Goal: Information Seeking & Learning: Check status

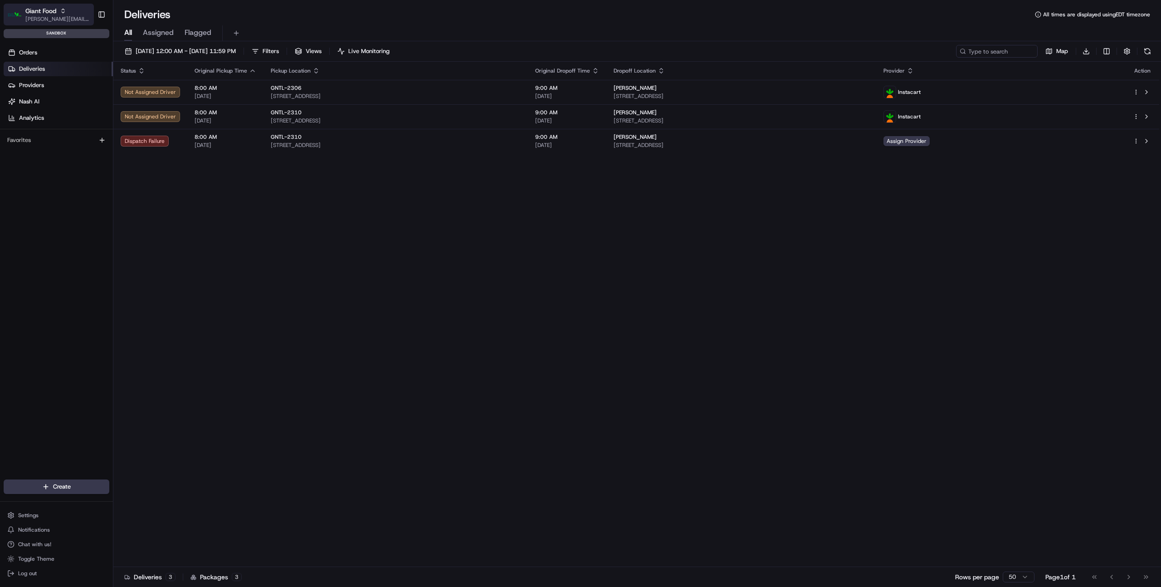
click at [65, 13] on icon "button" at bounding box center [63, 11] width 6 height 6
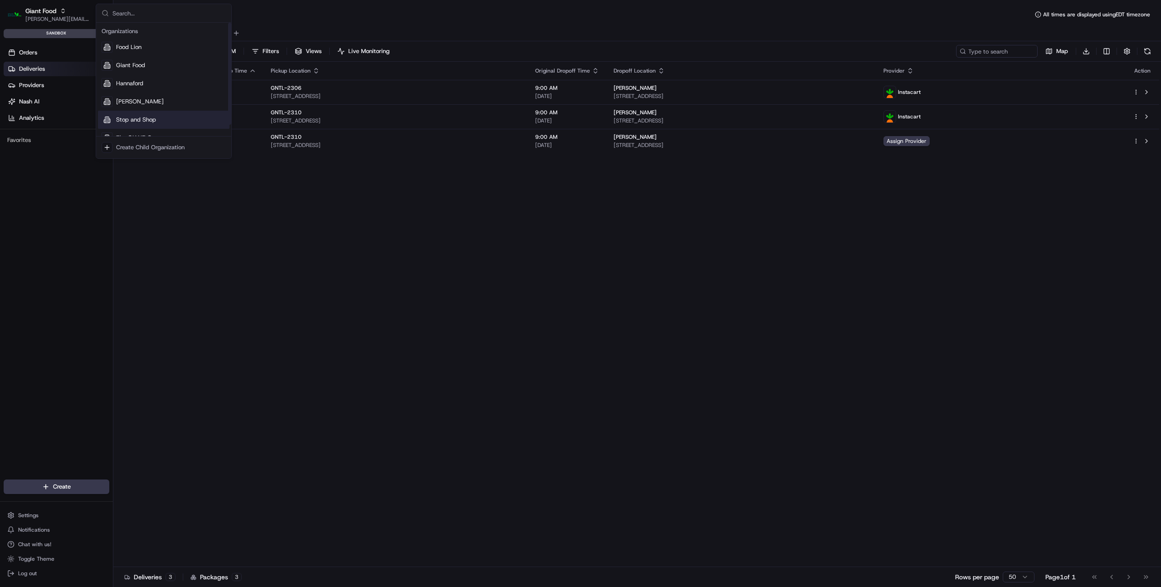
click at [138, 119] on span "Stop and Shop" at bounding box center [136, 120] width 40 height 8
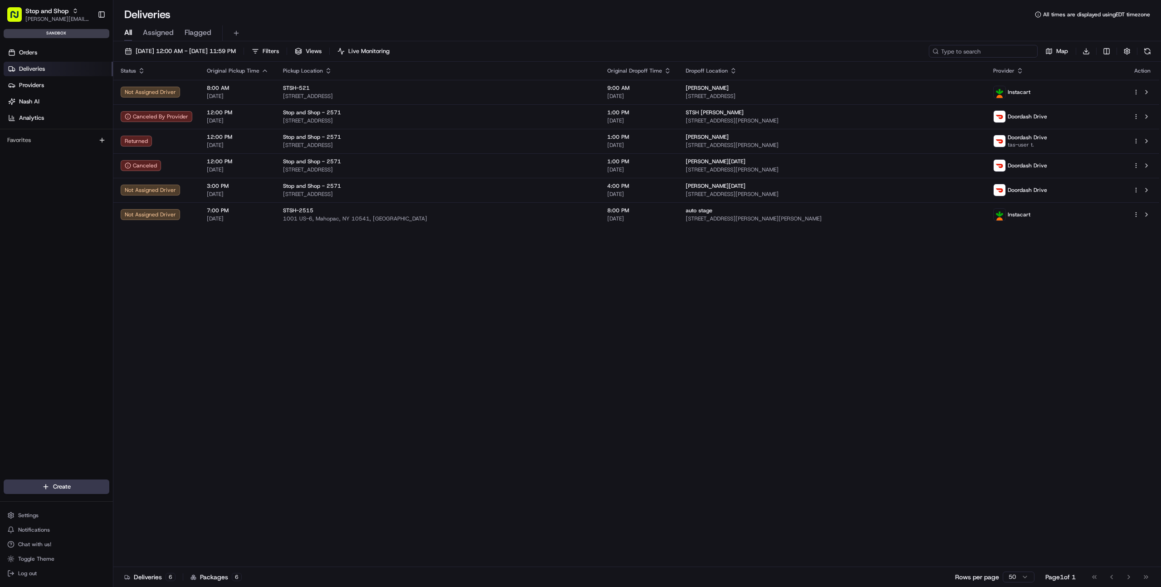
click at [992, 52] on input at bounding box center [983, 51] width 109 height 13
paste input "m500654131"
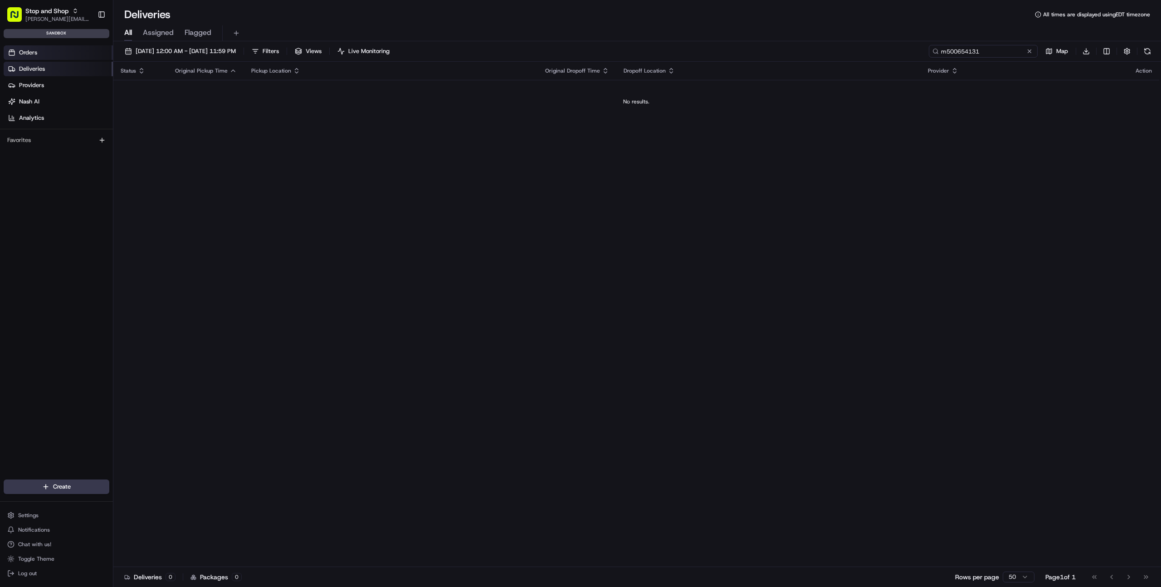
type input "m500654131"
click at [39, 53] on link "Orders" at bounding box center [58, 52] width 109 height 15
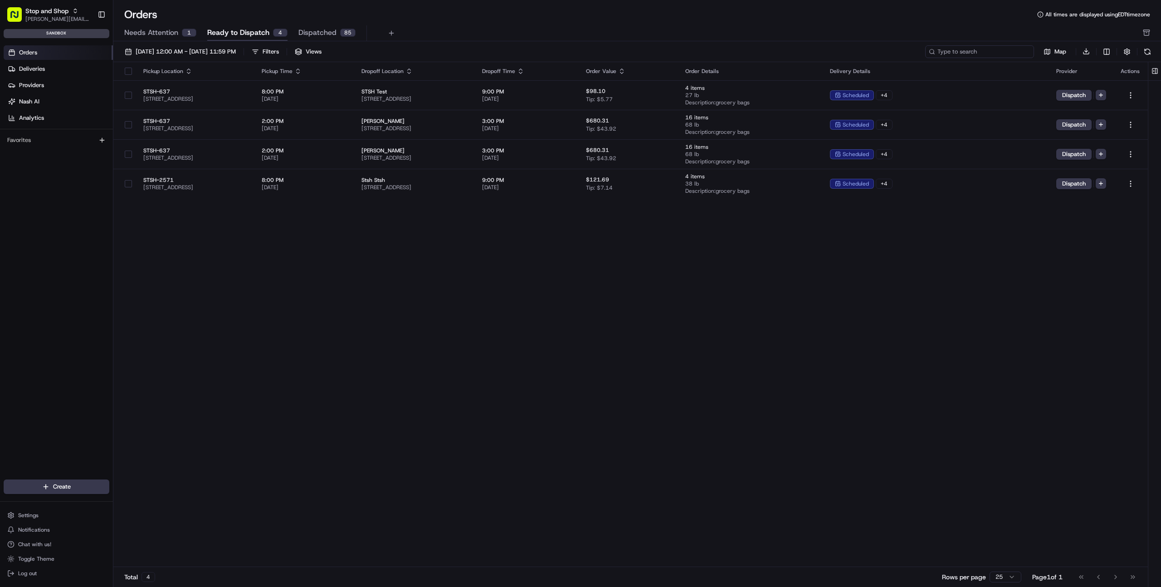
click at [997, 52] on input at bounding box center [979, 51] width 109 height 13
paste input "m500654131"
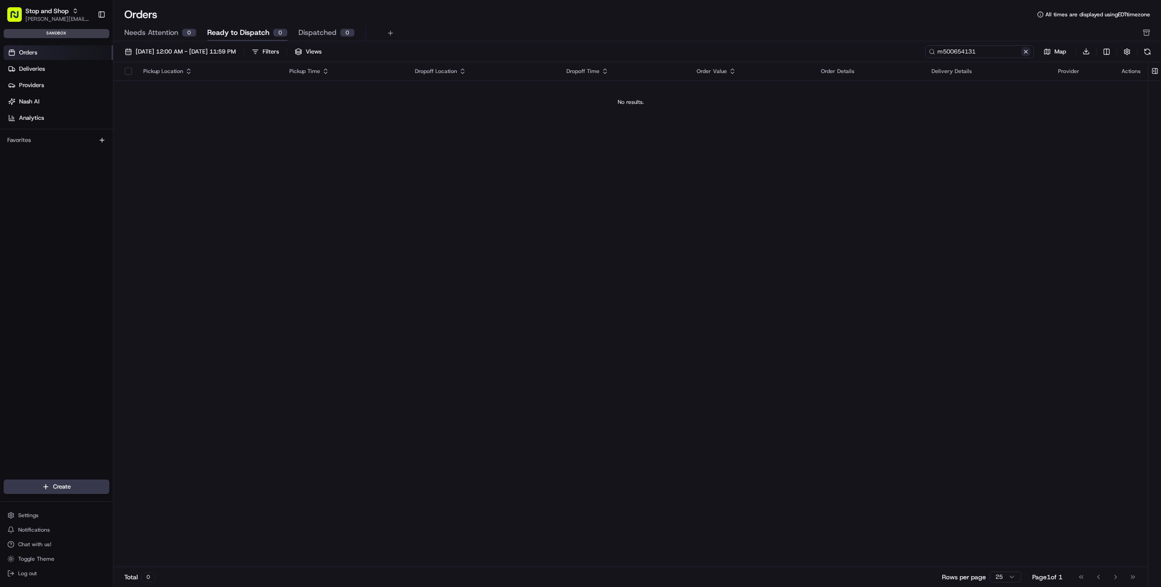
type input "m500654131"
click at [1028, 55] on button at bounding box center [1025, 51] width 9 height 9
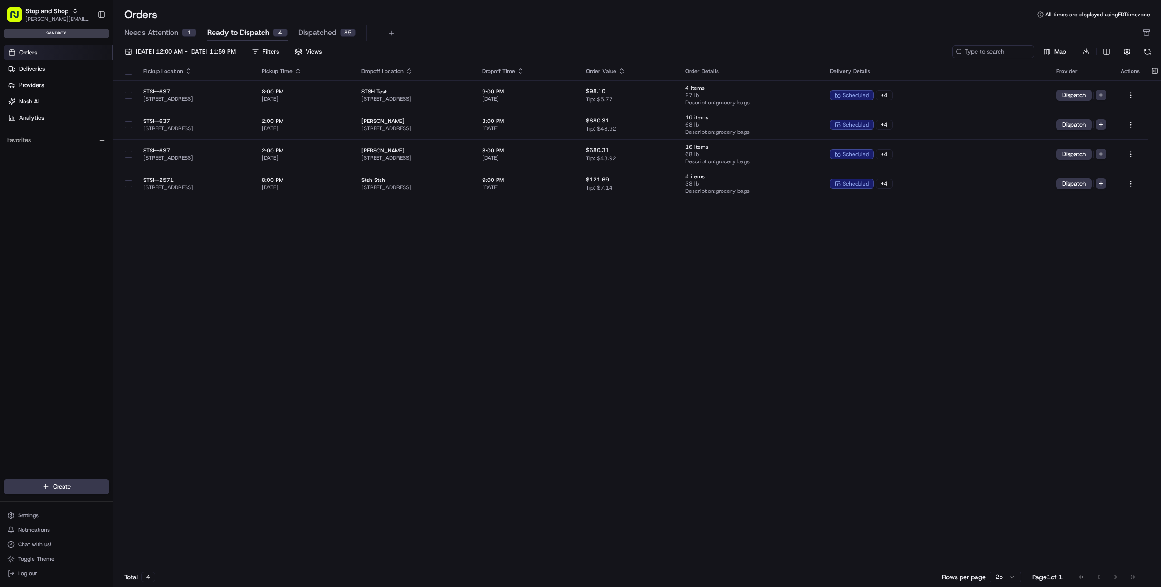
drag, startPoint x: 417, startPoint y: 20, endPoint x: 304, endPoint y: 34, distance: 113.3
click at [414, 20] on div "Orders All times are displayed using EDT timezone" at bounding box center [637, 14] width 1048 height 15
click at [166, 32] on span "Needs Attention" at bounding box center [151, 32] width 54 height 11
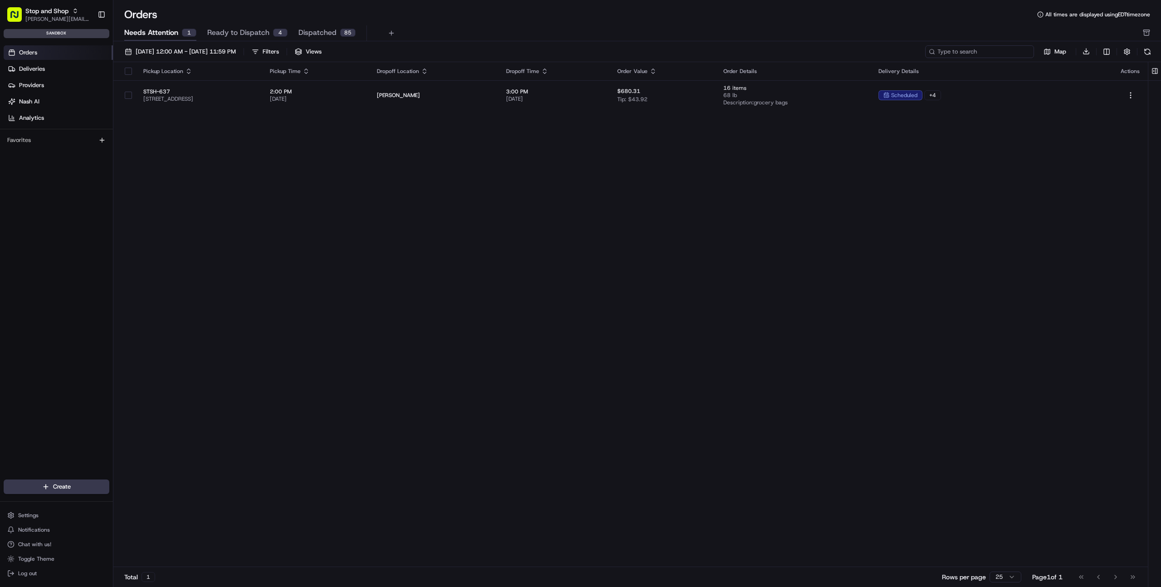
click at [983, 50] on input at bounding box center [979, 51] width 109 height 13
paste input "m500654131"
type input "m500654131"
click at [1028, 52] on button at bounding box center [1025, 51] width 9 height 9
click at [320, 31] on span "Dispatched" at bounding box center [317, 32] width 38 height 11
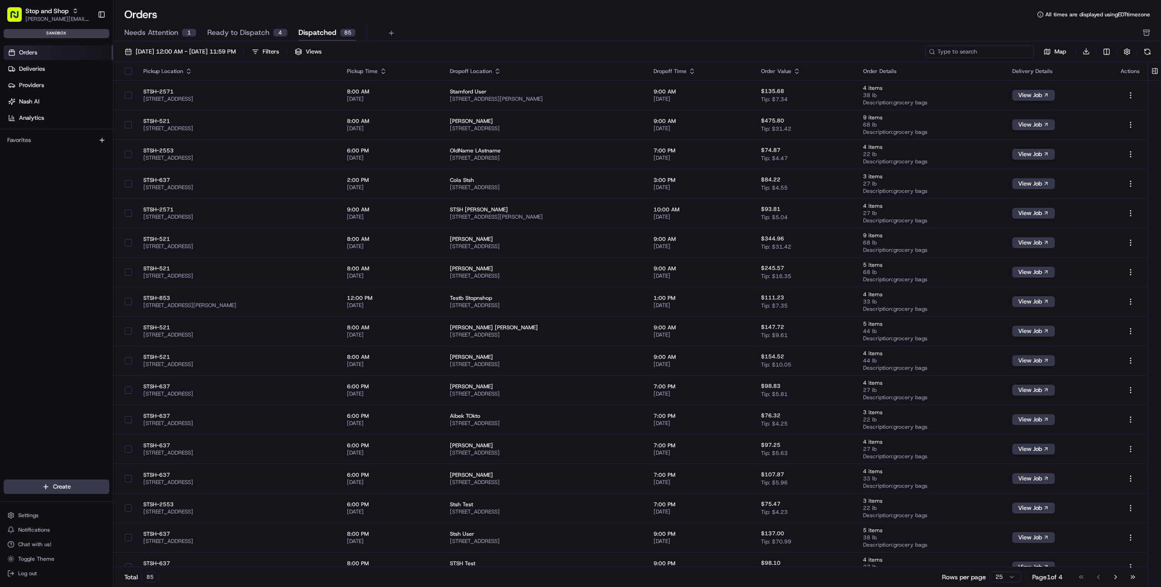
click at [1008, 50] on input at bounding box center [979, 51] width 109 height 13
paste input "m500654131"
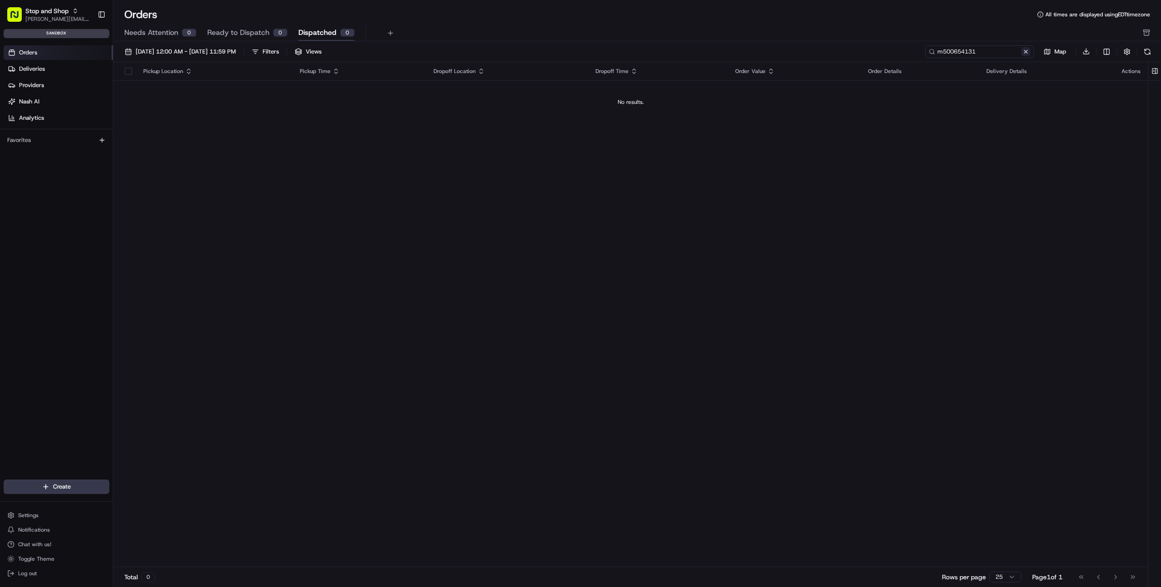
type input "m500654131"
drag, startPoint x: 1026, startPoint y: 53, endPoint x: 993, endPoint y: 51, distance: 32.3
click at [1026, 53] on button at bounding box center [1025, 51] width 9 height 9
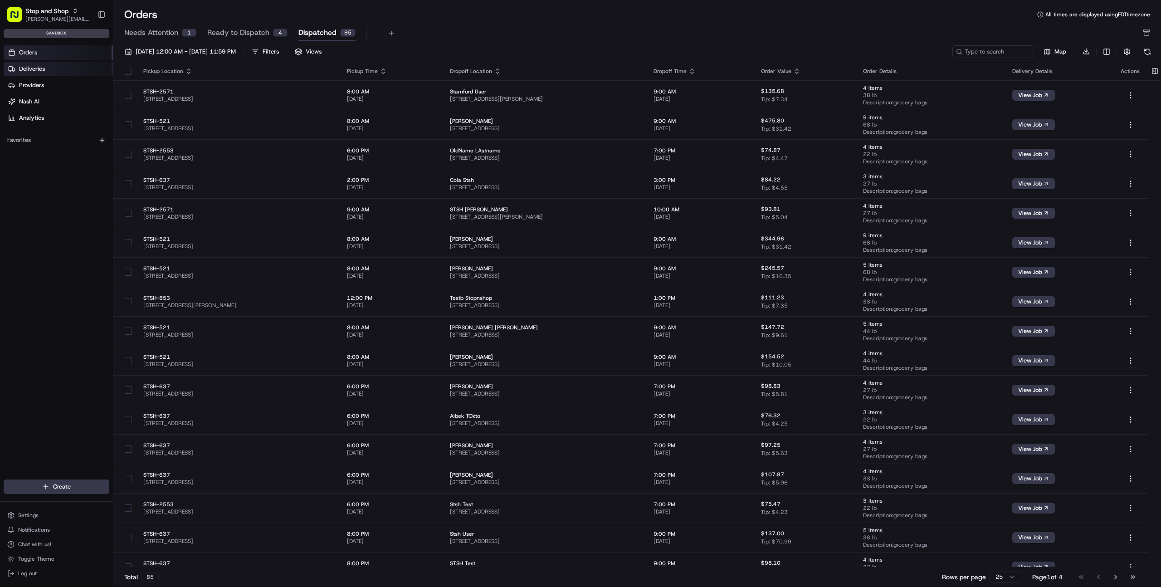
click at [52, 69] on link "Deliveries" at bounding box center [58, 69] width 109 height 15
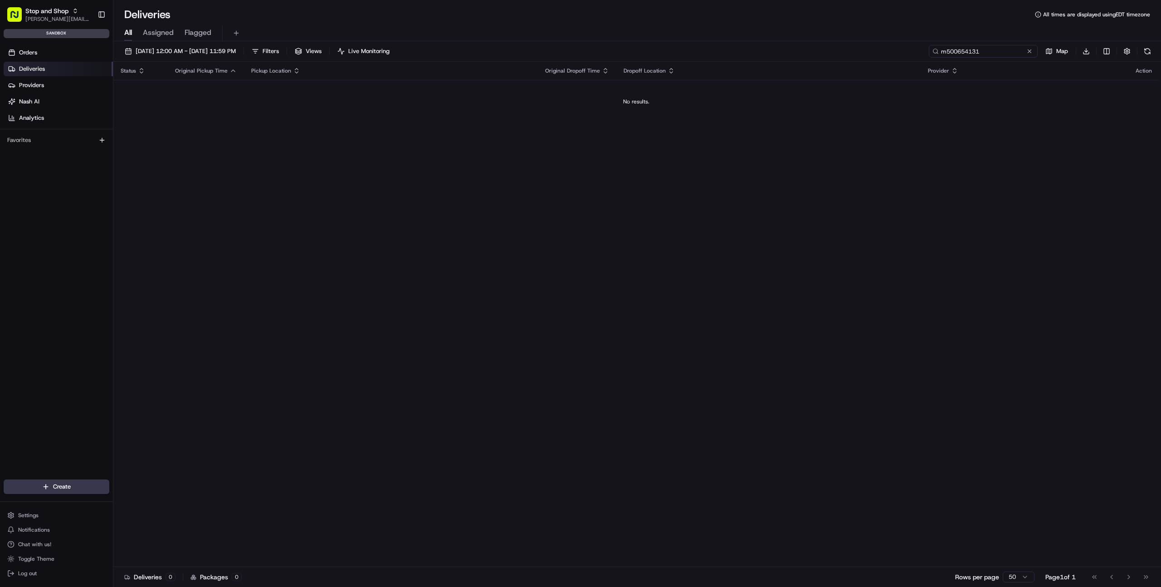
click at [1005, 50] on input "m500654131" at bounding box center [983, 51] width 109 height 13
click at [63, 52] on link "Orders" at bounding box center [58, 52] width 109 height 15
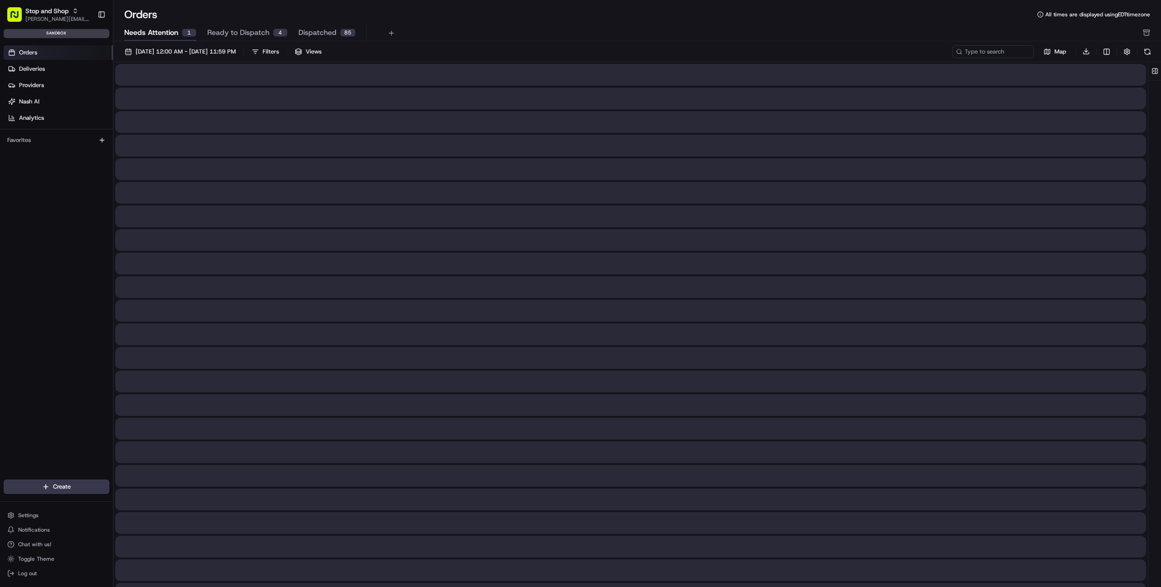
click at [176, 28] on span "Needs Attention" at bounding box center [151, 32] width 54 height 11
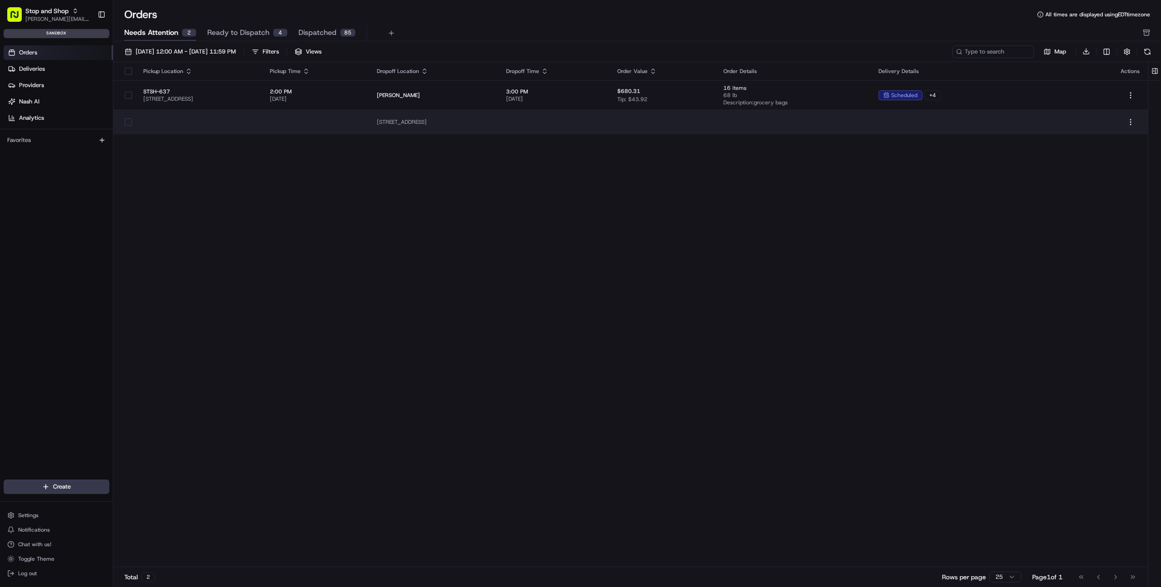
click at [464, 124] on span "[STREET_ADDRESS]" at bounding box center [434, 121] width 115 height 7
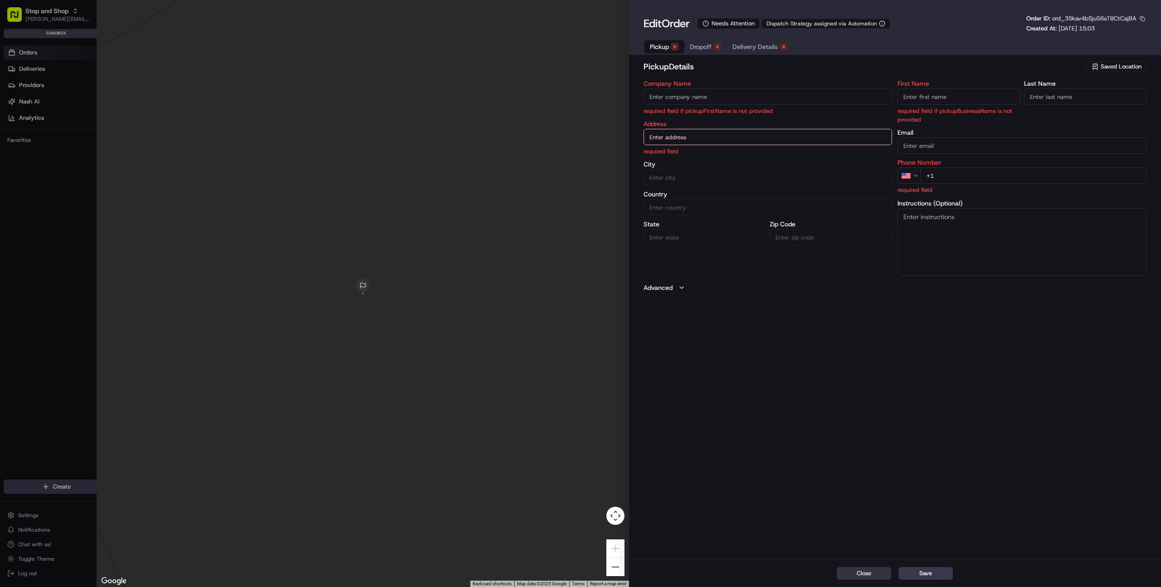
click at [876, 572] on button "Close" at bounding box center [864, 573] width 54 height 13
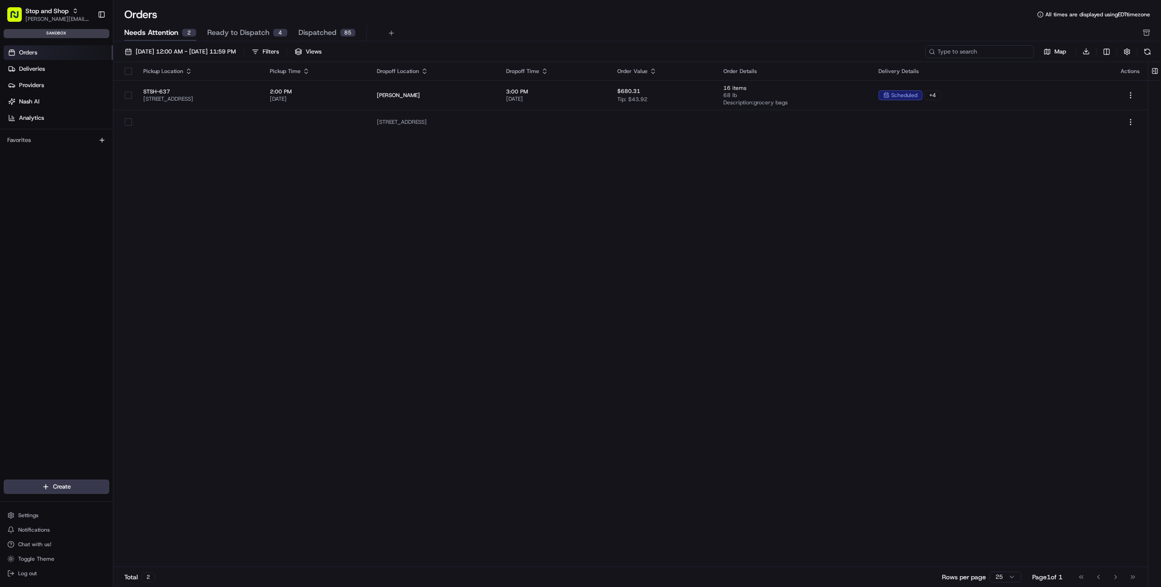
click at [991, 52] on input at bounding box center [979, 51] width 109 height 13
paste input "m500654131"
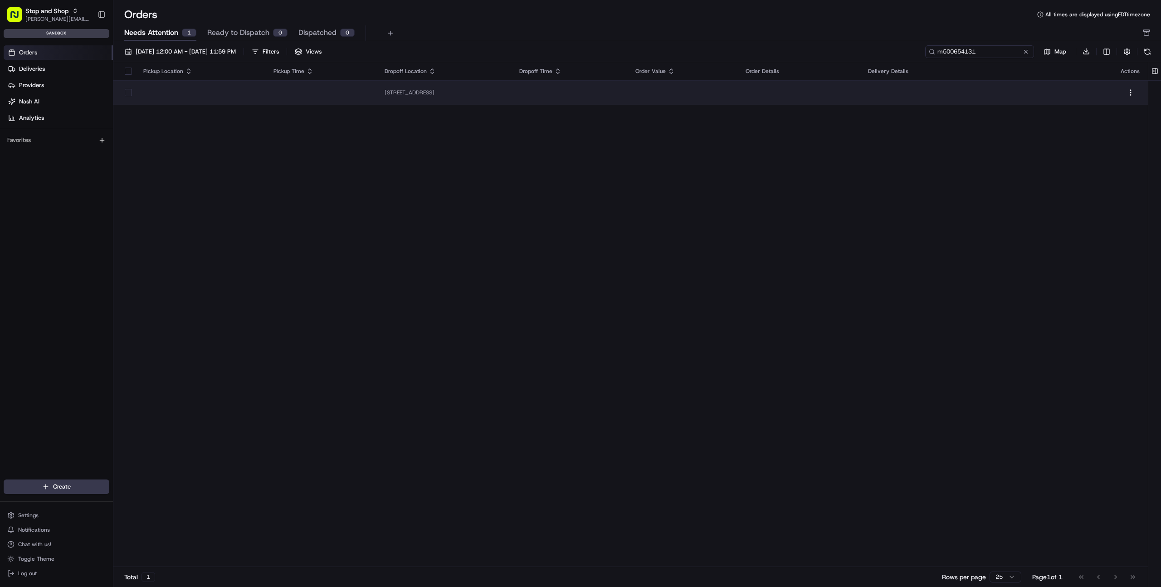
type input "m500654131"
click at [621, 91] on td at bounding box center [570, 92] width 116 height 24
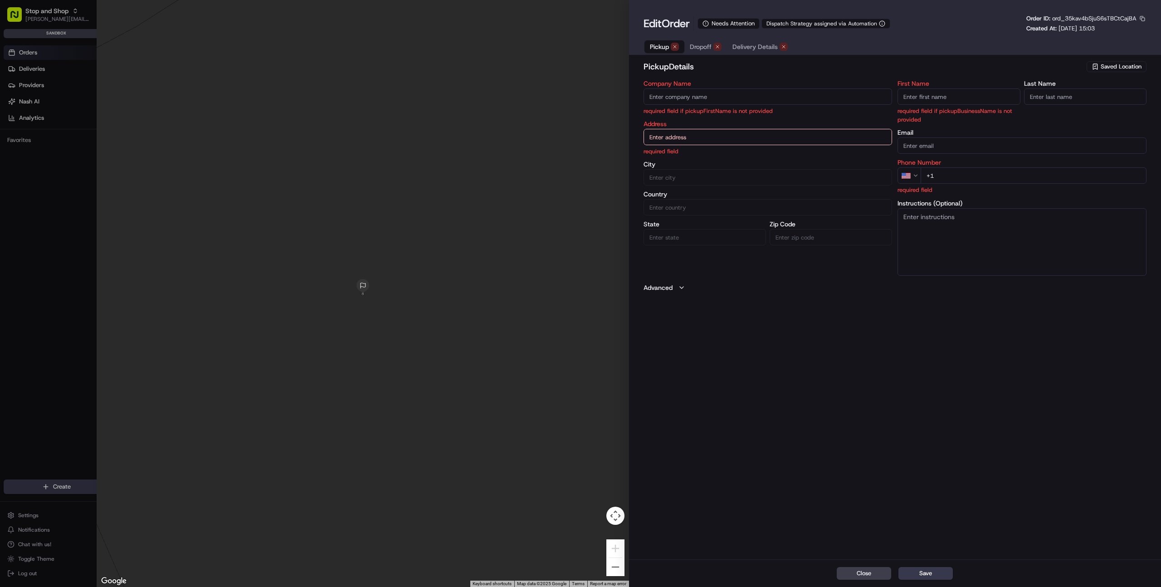
click at [891, 263] on div "Company Name required field if pickupFirstName is not provided Address required…" at bounding box center [768, 177] width 249 height 195
click at [709, 24] on icon at bounding box center [706, 23] width 6 height 6
click at [690, 136] on input "text" at bounding box center [768, 137] width 249 height 16
click at [695, 120] on div "Company Name required field if pickupFirstName is not provided Address required…" at bounding box center [768, 177] width 249 height 195
click at [686, 95] on input "Company Name" at bounding box center [768, 96] width 249 height 16
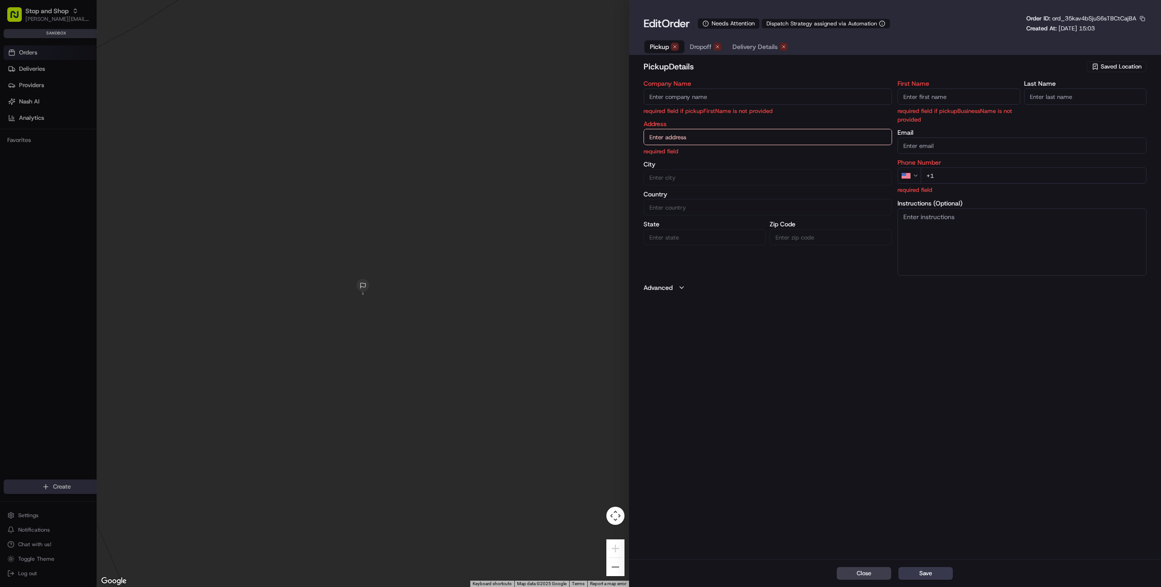
click at [721, 80] on label "Company Name" at bounding box center [768, 83] width 249 height 6
click at [721, 88] on input "Company Name" at bounding box center [768, 96] width 249 height 16
click at [863, 573] on button "Close" at bounding box center [864, 573] width 54 height 13
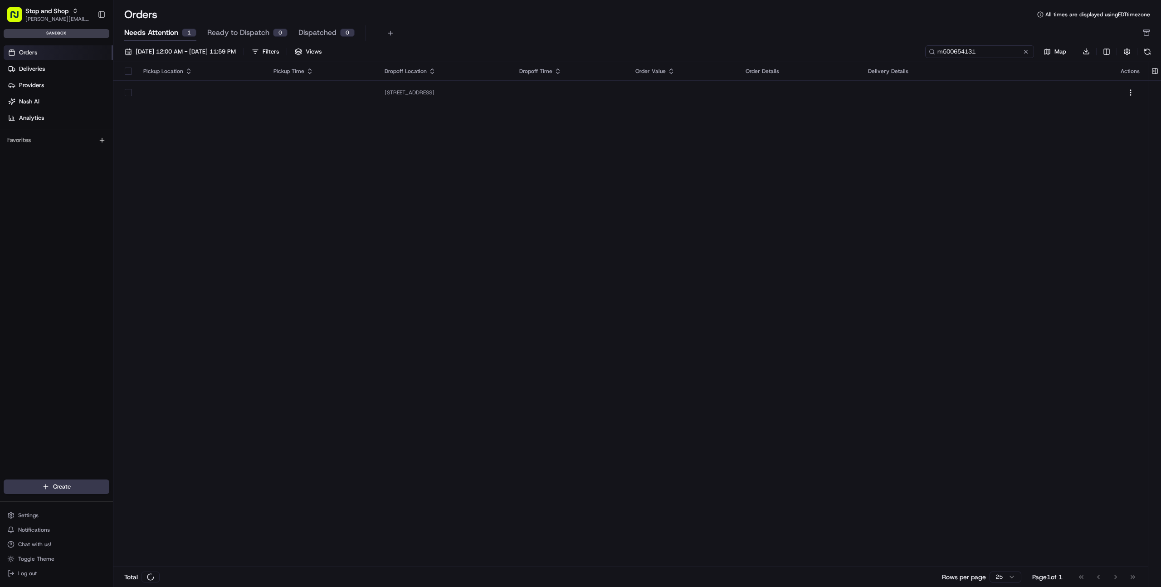
drag, startPoint x: 1007, startPoint y: 52, endPoint x: 925, endPoint y: 49, distance: 82.6
click at [925, 49] on input "m500654131" at bounding box center [979, 51] width 109 height 13
click at [985, 51] on input "m500654131" at bounding box center [979, 51] width 109 height 13
drag, startPoint x: 984, startPoint y: 51, endPoint x: 928, endPoint y: 49, distance: 55.4
click at [928, 49] on div "m500654131" at bounding box center [979, 51] width 109 height 13
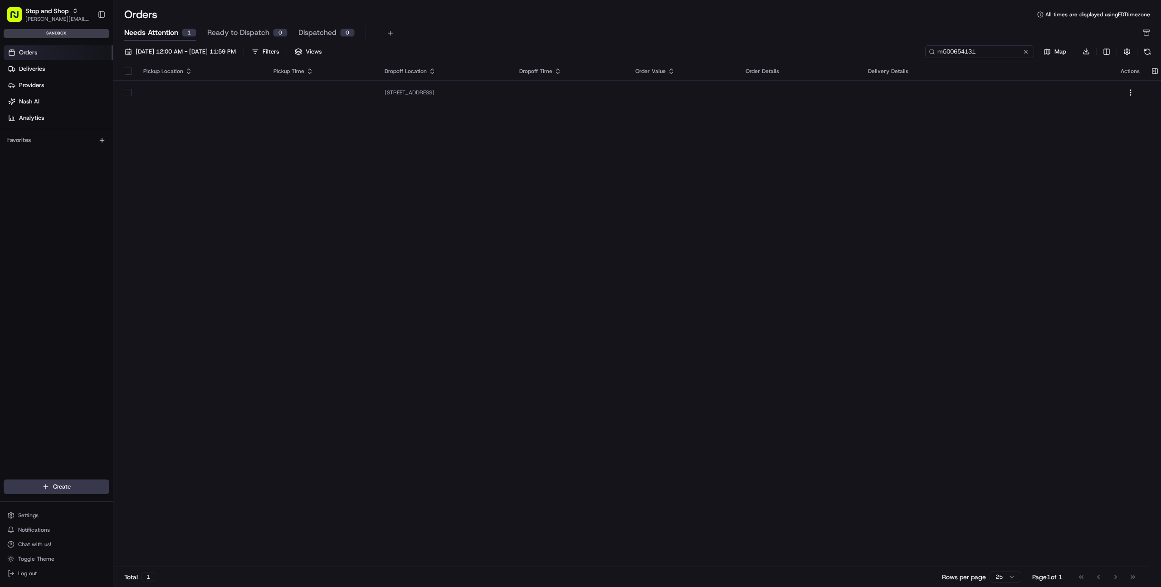
click at [1016, 57] on input "m500654131" at bounding box center [979, 51] width 109 height 13
drag, startPoint x: 1000, startPoint y: 53, endPoint x: 908, endPoint y: 49, distance: 92.2
click at [908, 49] on div "[DATE] 12:00 AM - [DATE] 11:59 PM Filters Views m500654131 Map Download" at bounding box center [637, 53] width 1048 height 17
click at [992, 51] on input "m500654131" at bounding box center [979, 51] width 109 height 13
drag, startPoint x: 990, startPoint y: 51, endPoint x: 748, endPoint y: 62, distance: 242.0
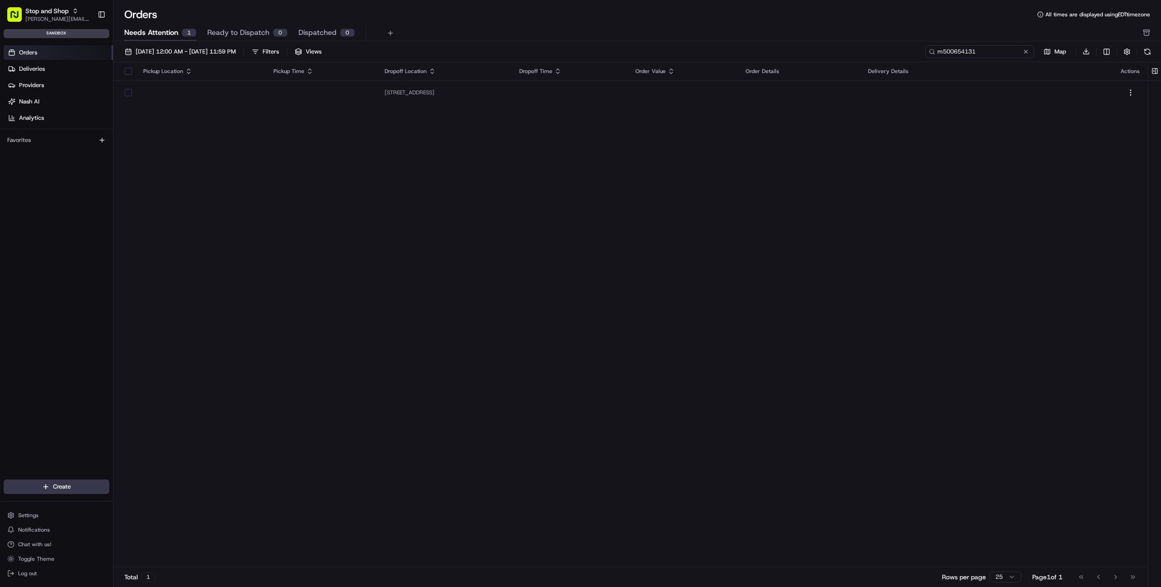
click at [915, 49] on div "[DATE] 12:00 AM - [DATE] 11:59 PM Filters Views m500654131 Map Download" at bounding box center [637, 53] width 1048 height 17
click at [284, 105] on div "Pickup Location Pickup Time Dropoff Location Dropoff Time Order Value Order Det…" at bounding box center [630, 314] width 1035 height 505
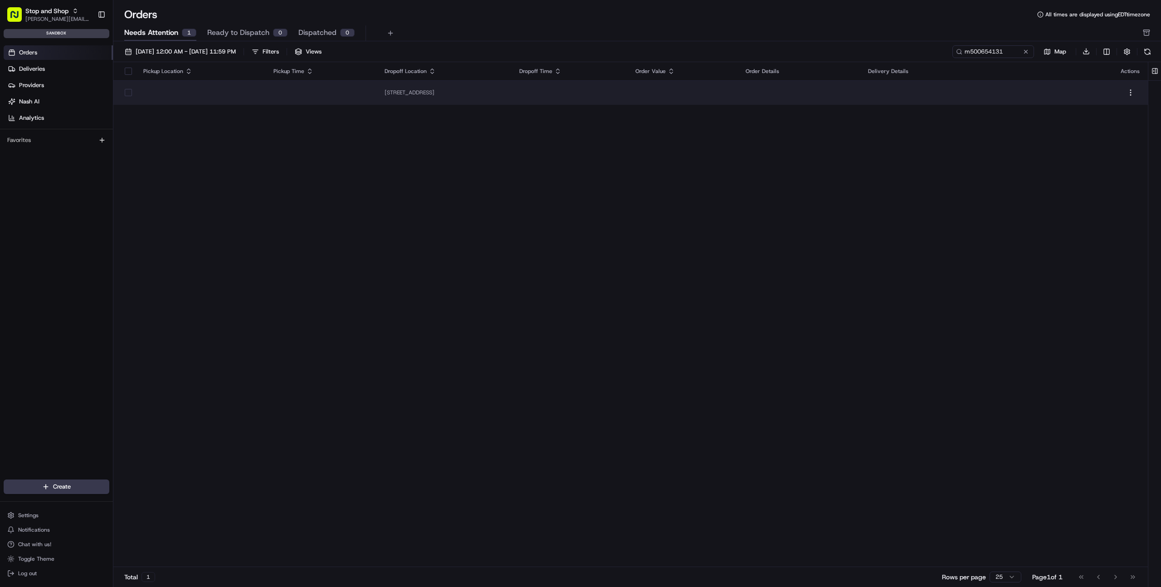
click at [293, 98] on td at bounding box center [322, 92] width 112 height 24
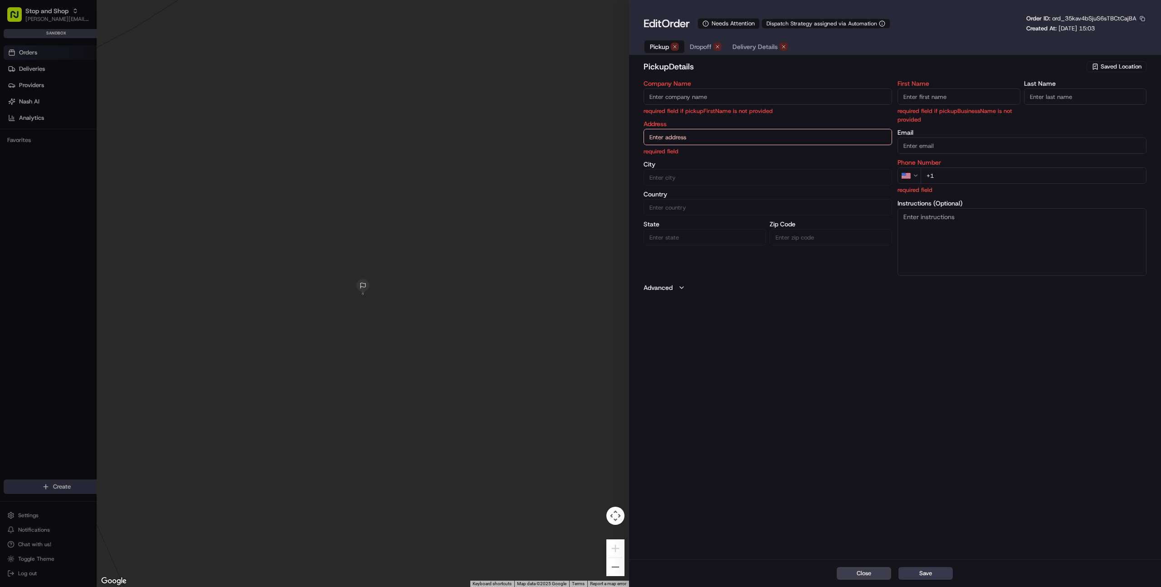
click at [1144, 17] on button "button" at bounding box center [1143, 19] width 8 height 8
click at [1144, 18] on button "button" at bounding box center [1143, 19] width 8 height 8
click at [1142, 16] on button "button" at bounding box center [1143, 19] width 8 height 8
click at [1142, 18] on button "button" at bounding box center [1143, 19] width 8 height 8
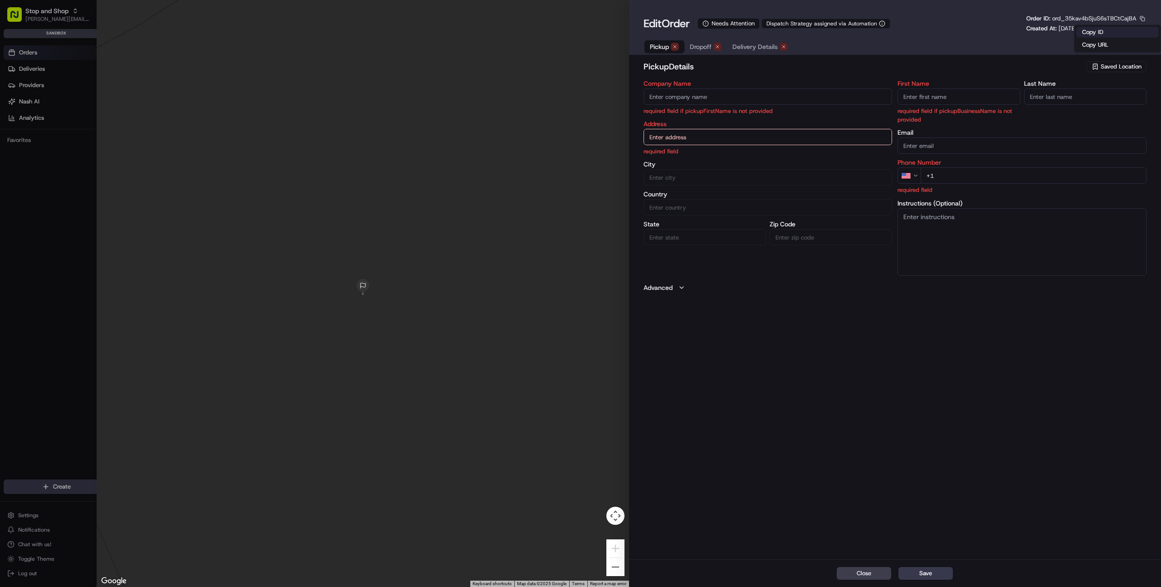
click at [1115, 31] on button "Copy ID" at bounding box center [1117, 32] width 83 height 11
click at [870, 570] on button "Close" at bounding box center [864, 573] width 54 height 13
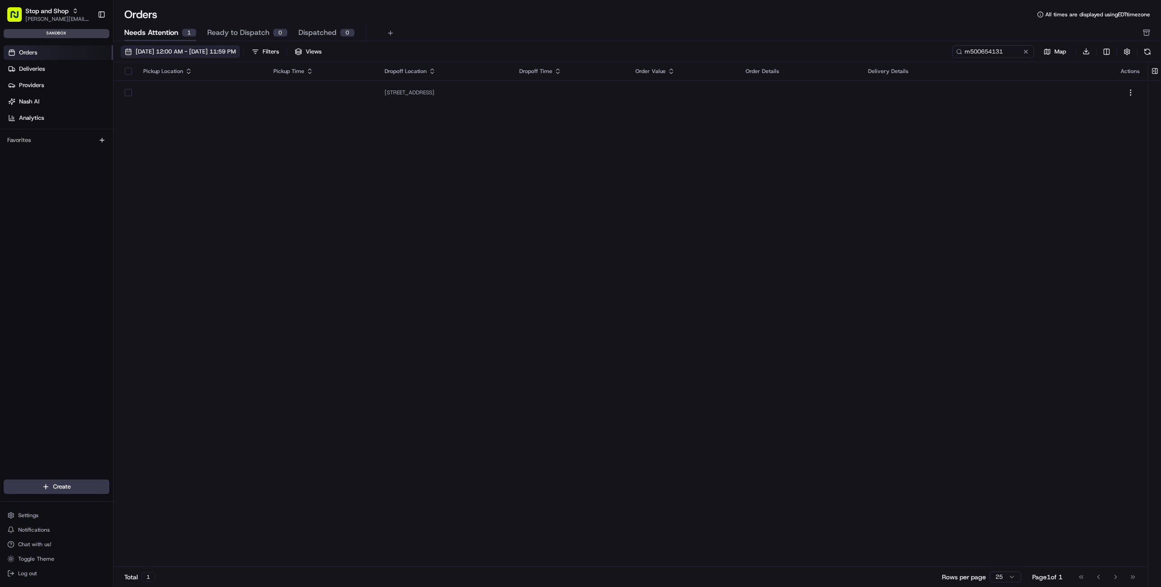
click at [194, 53] on span "[DATE] 12:00 AM - [DATE] 11:59 PM" at bounding box center [186, 52] width 100 height 8
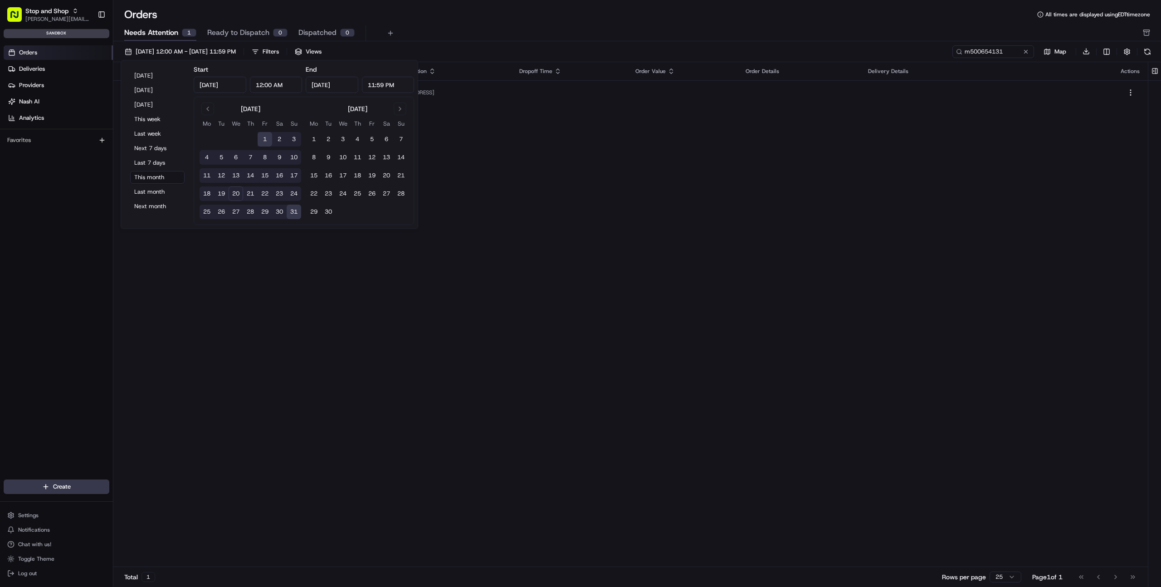
click at [492, 179] on div "Pickup Location Pickup Time Dropoff Location Dropoff Time Order Value Order Det…" at bounding box center [630, 314] width 1035 height 505
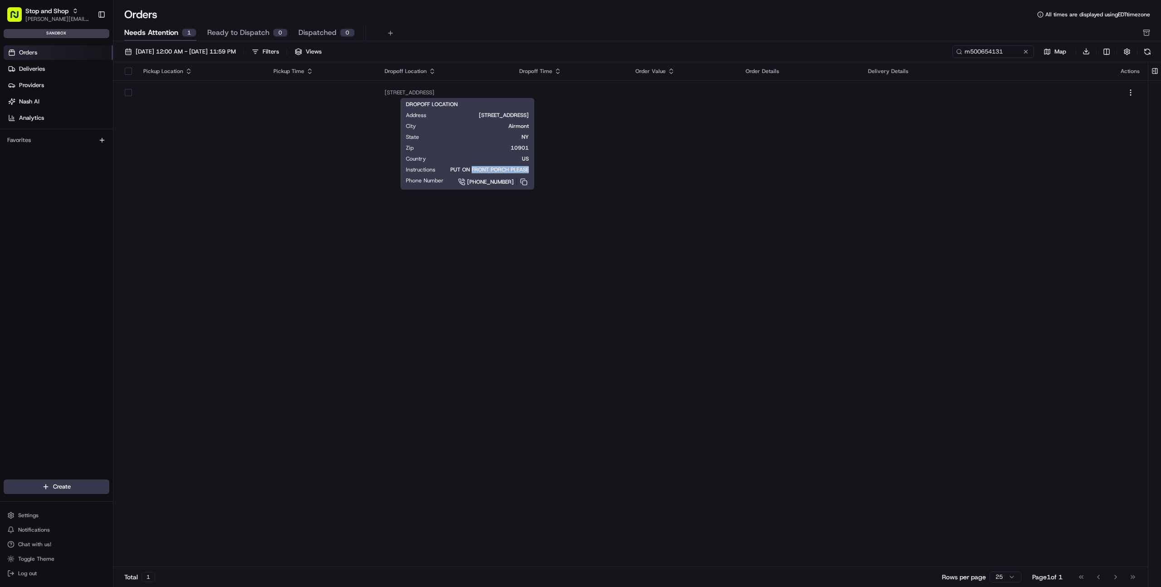
drag, startPoint x: 471, startPoint y: 169, endPoint x: 528, endPoint y: 169, distance: 56.2
click at [528, 169] on span "PUT ON FRONT PORCH PLEASE" at bounding box center [489, 169] width 79 height 7
click at [485, 151] on span "10901" at bounding box center [478, 147] width 101 height 7
click at [503, 260] on div "Pickup Location Pickup Time Dropoff Location Dropoff Time Order Value Order Det…" at bounding box center [630, 314] width 1035 height 505
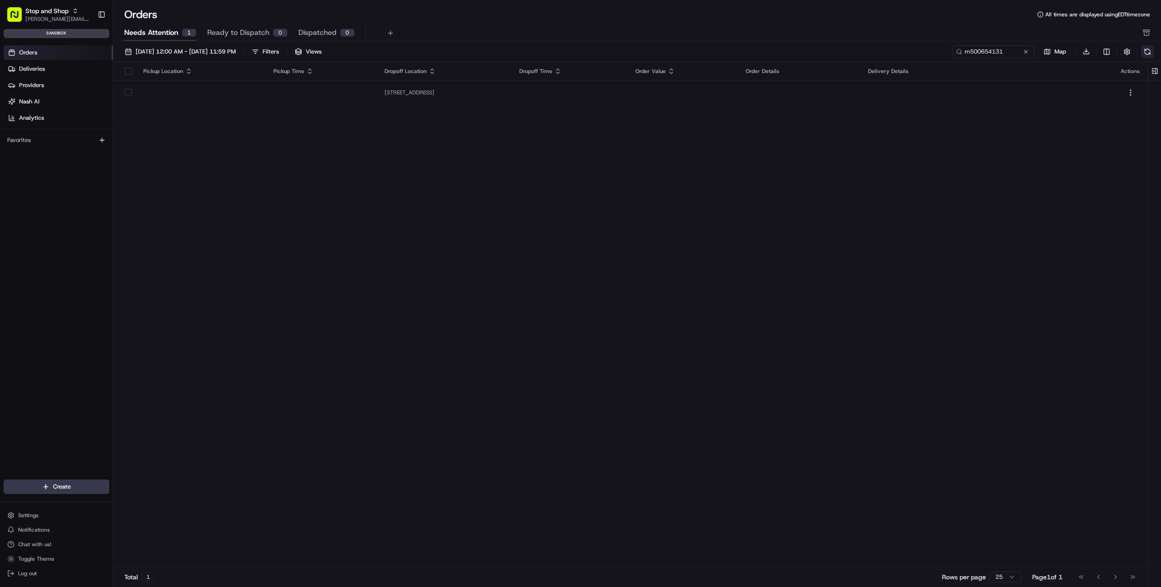
click at [1149, 49] on button at bounding box center [1147, 51] width 13 height 13
click at [1149, 47] on button at bounding box center [1147, 51] width 13 height 13
click at [1009, 51] on input "m500654131" at bounding box center [979, 51] width 109 height 13
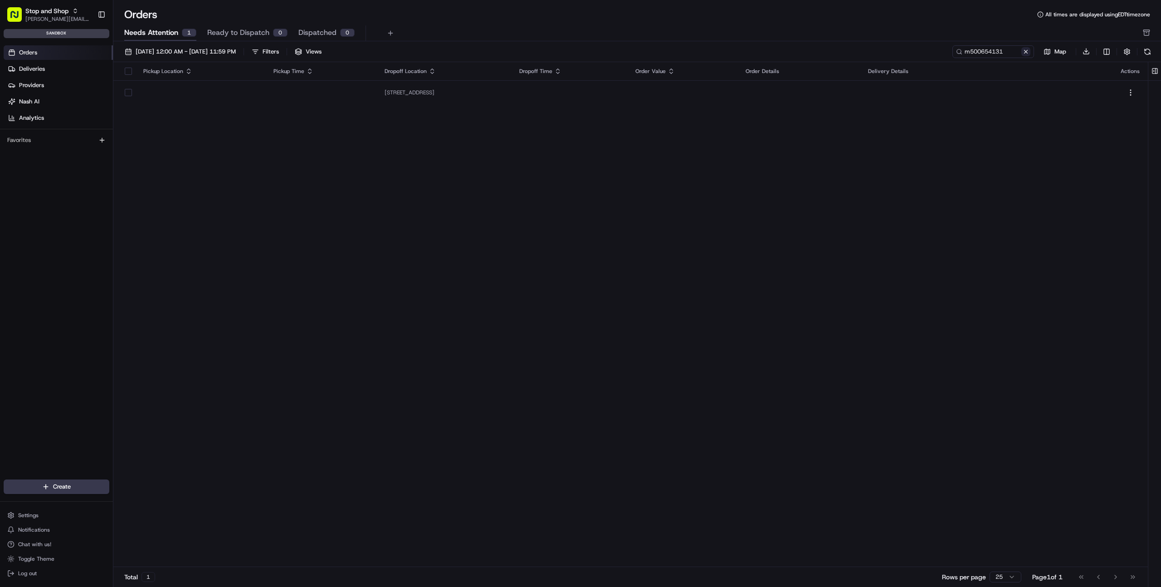
drag, startPoint x: 1027, startPoint y: 54, endPoint x: 1021, endPoint y: 54, distance: 5.9
click at [1027, 54] on button at bounding box center [1025, 51] width 9 height 9
click at [161, 35] on span "Needs Attention" at bounding box center [151, 32] width 54 height 11
click at [166, 31] on span "Needs Attention" at bounding box center [151, 32] width 54 height 11
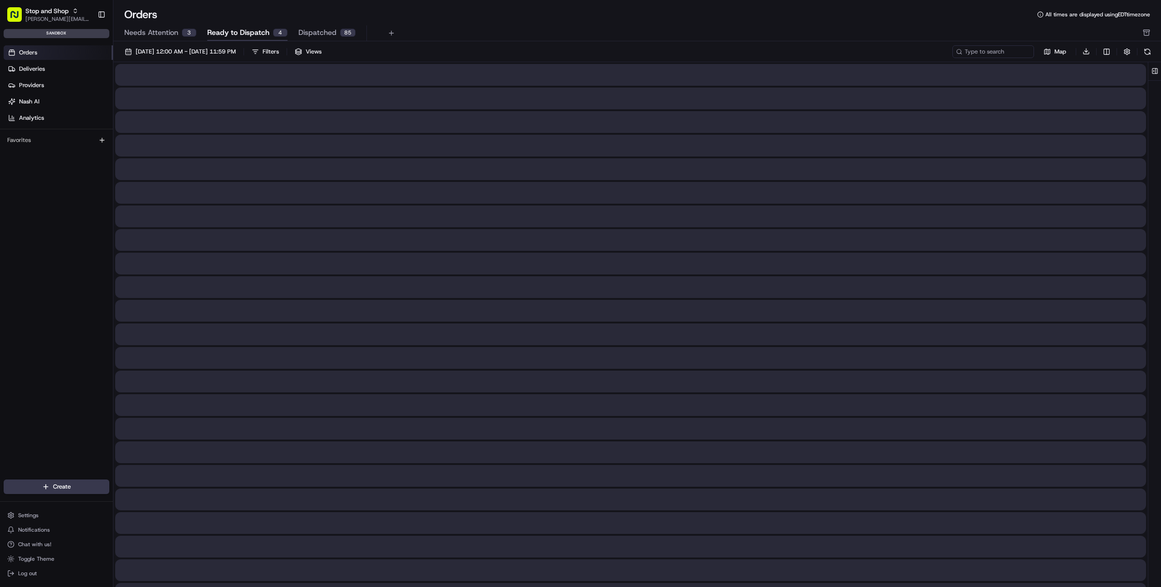
click at [254, 35] on span "Ready to Dispatch" at bounding box center [238, 32] width 62 height 11
click at [176, 33] on span "Needs Attention" at bounding box center [151, 32] width 54 height 11
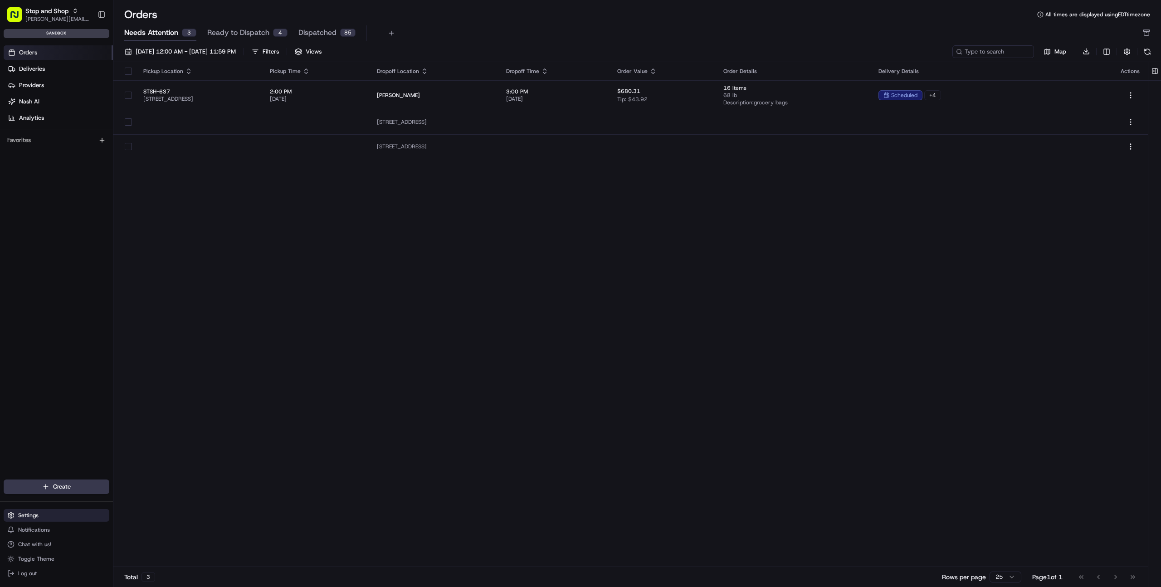
click at [20, 516] on span "Settings" at bounding box center [28, 515] width 20 height 7
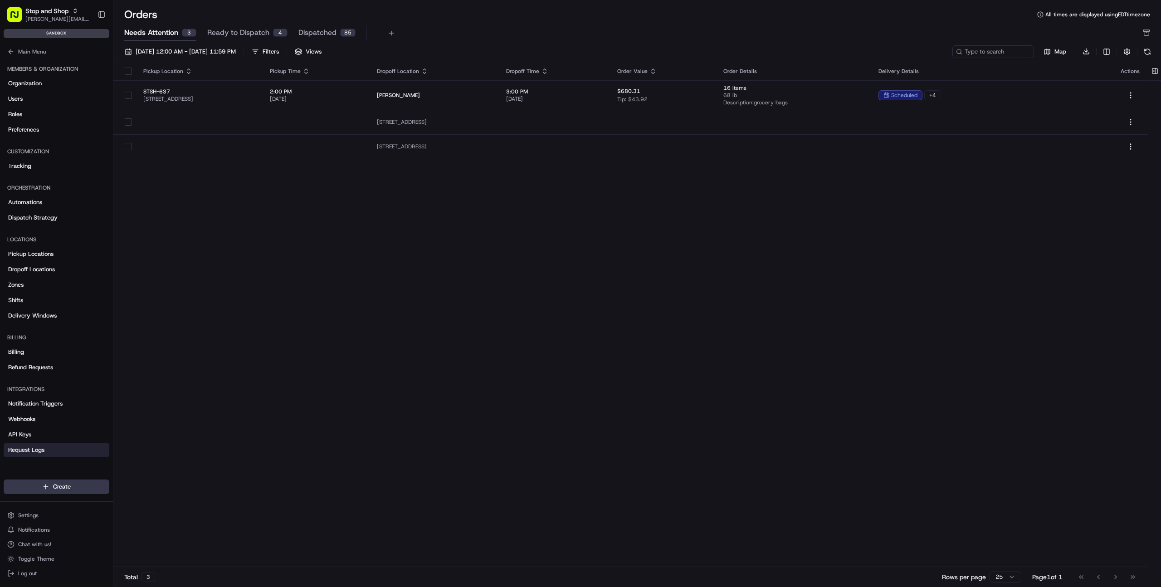
click at [33, 452] on span "Request Logs" at bounding box center [26, 450] width 36 height 8
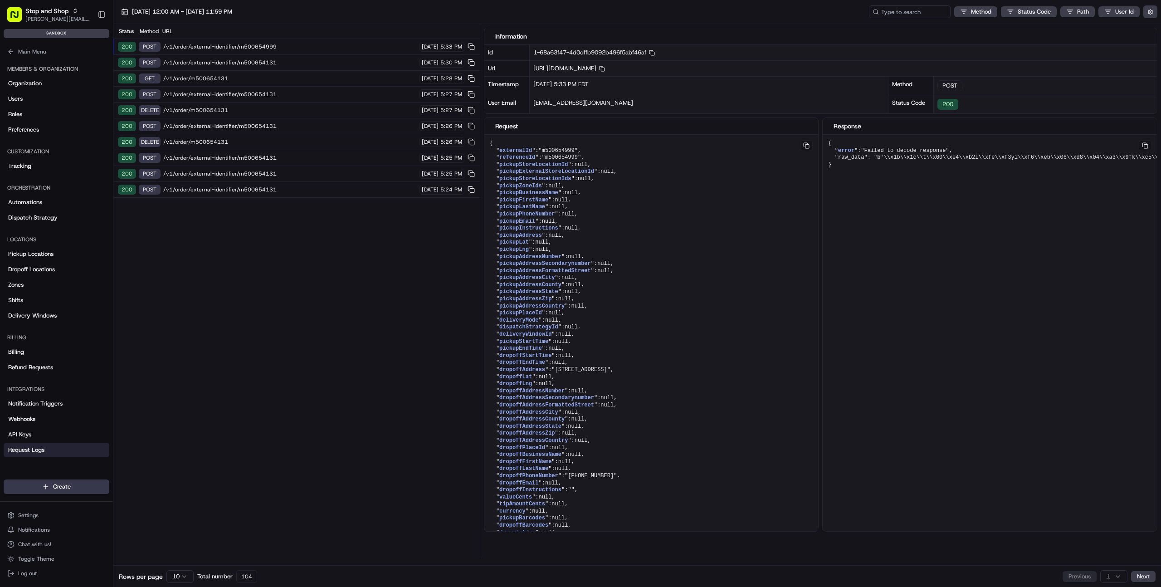
click at [294, 43] on span "/v1/order/external-identifier/m500654999" at bounding box center [290, 46] width 254 height 7
click at [267, 65] on span "/v1/order/external-identifier/m500654131" at bounding box center [290, 62] width 254 height 7
click at [243, 82] on div "200 GET /v1/order/m500654131 [DATE] 5:28 PM" at bounding box center [296, 79] width 367 height 16
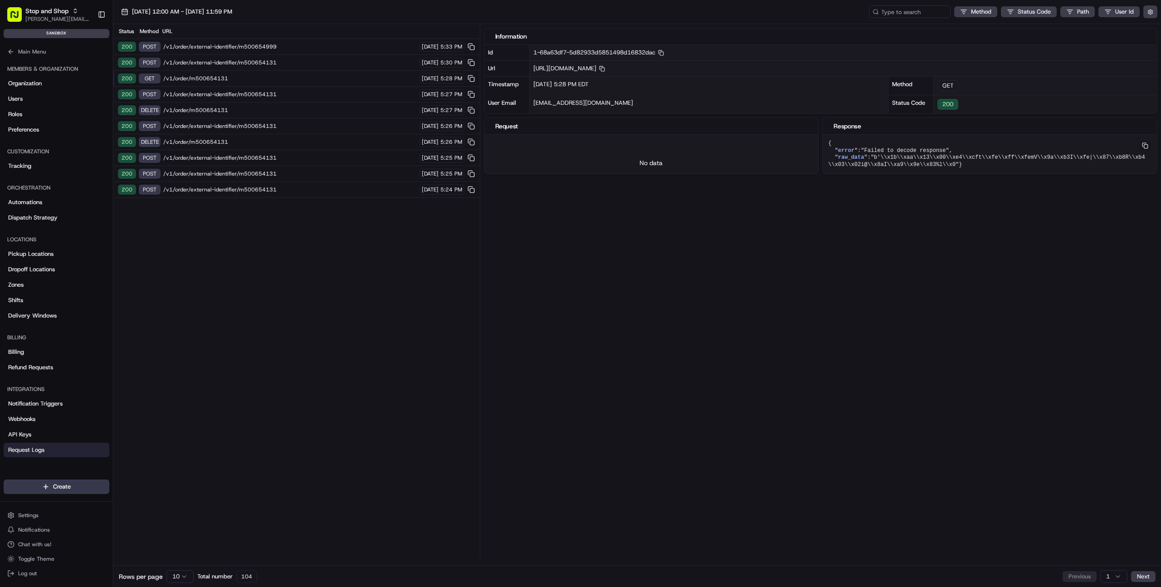
click at [264, 94] on span "/v1/order/external-identifier/m500654131" at bounding box center [290, 94] width 254 height 7
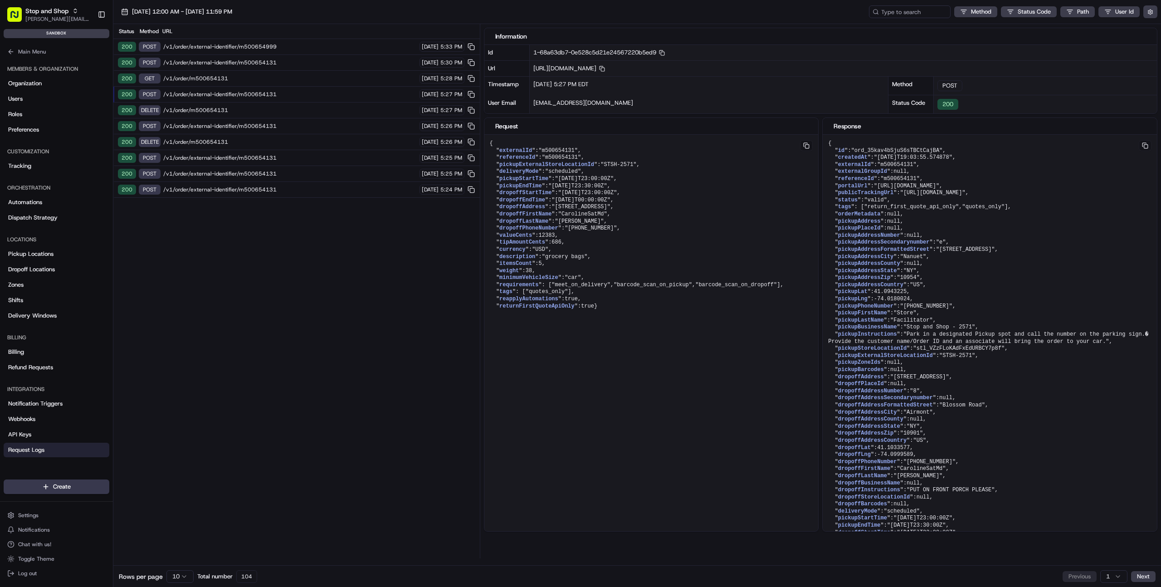
click at [265, 77] on span "/v1/order/m500654131" at bounding box center [290, 78] width 254 height 7
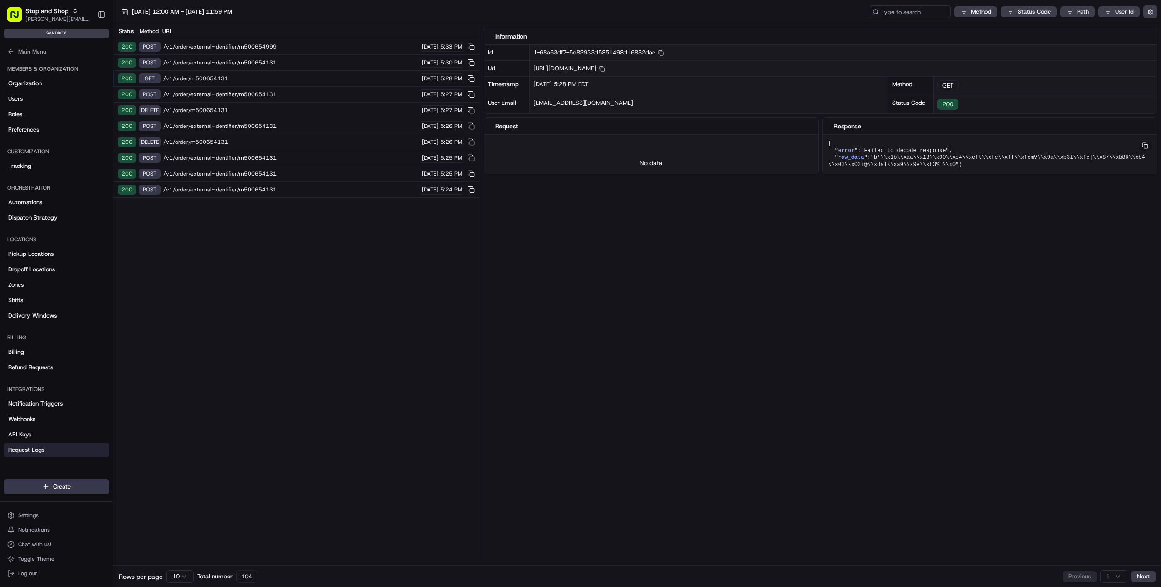
click at [264, 94] on span "/v1/order/external-identifier/m500654131" at bounding box center [290, 94] width 254 height 7
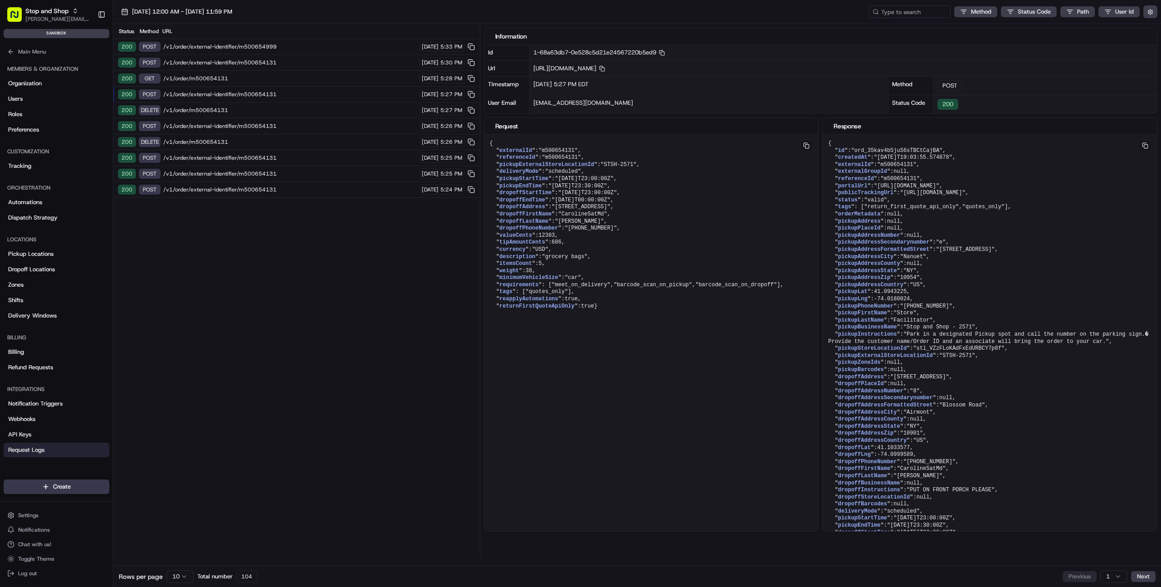
click at [274, 94] on span "/v1/order/external-identifier/m500654131" at bounding box center [290, 94] width 254 height 7
click at [567, 147] on span ""m500654131"" at bounding box center [558, 150] width 39 height 6
copy span "m500654131"
click at [562, 151] on span ""m500654131"" at bounding box center [558, 150] width 39 height 6
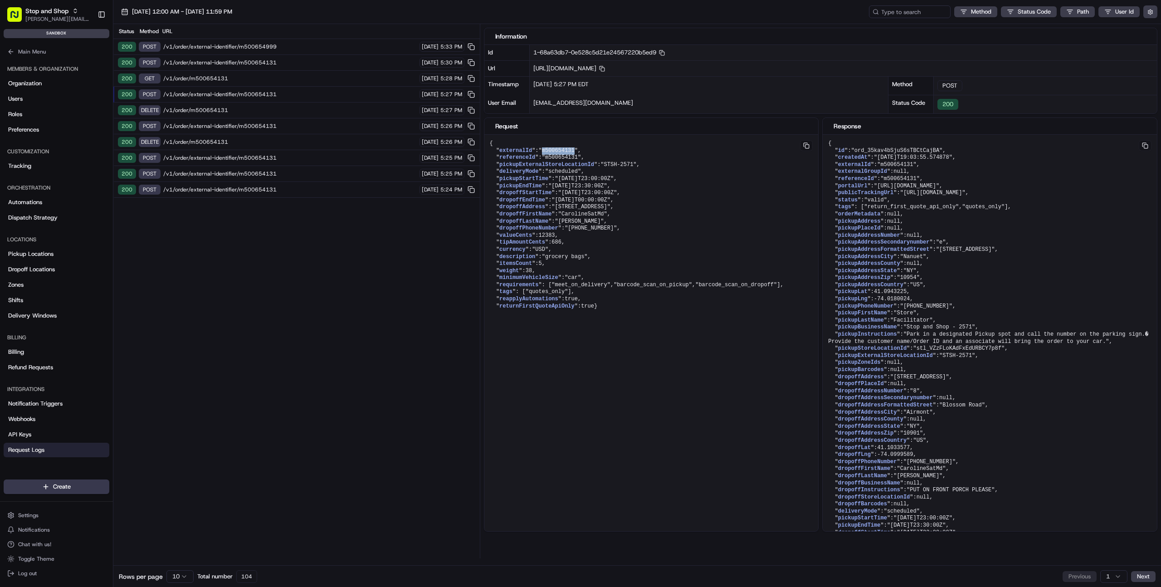
click at [562, 151] on span ""m500654131"" at bounding box center [558, 150] width 39 height 6
drag, startPoint x: 531, startPoint y: 332, endPoint x: 544, endPoint y: 313, distance: 23.8
click at [531, 315] on pre "{ " externalId ": "m500654131" , " referenceId ": "m500654131" , " pickupExtern…" at bounding box center [651, 225] width 334 height 181
click at [563, 151] on span ""m500654131"" at bounding box center [558, 150] width 39 height 6
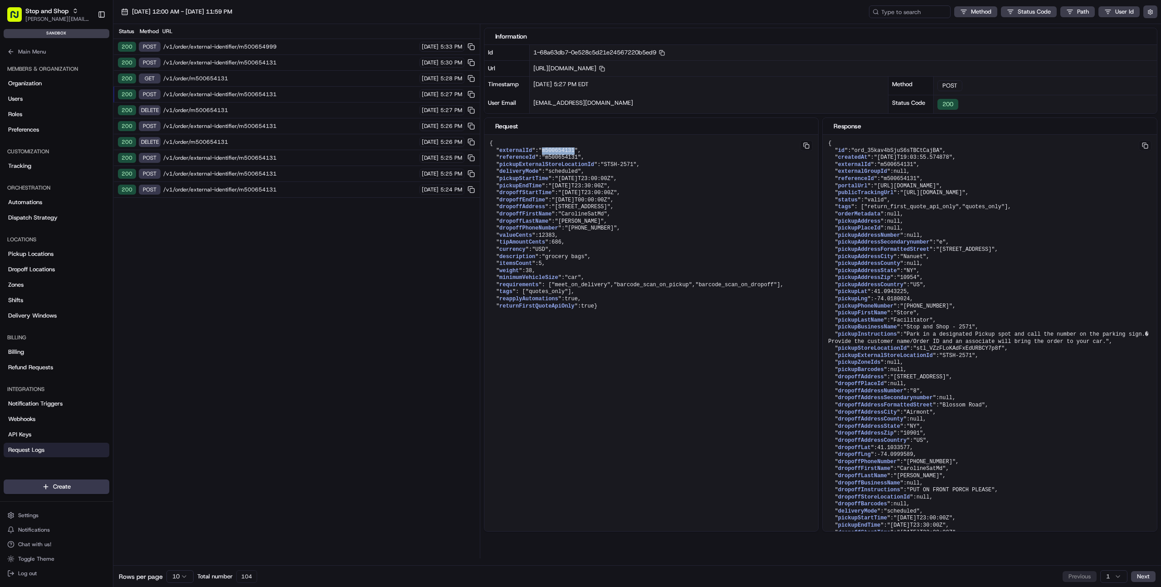
copy span "m500654131"
click at [557, 151] on span ""m500654131"" at bounding box center [558, 150] width 39 height 6
click at [742, 166] on pre "{ " externalId ": "m500654131" , " referenceId ": "m500654131" , " pickupExtern…" at bounding box center [651, 225] width 334 height 181
click at [910, 10] on input at bounding box center [896, 11] width 109 height 13
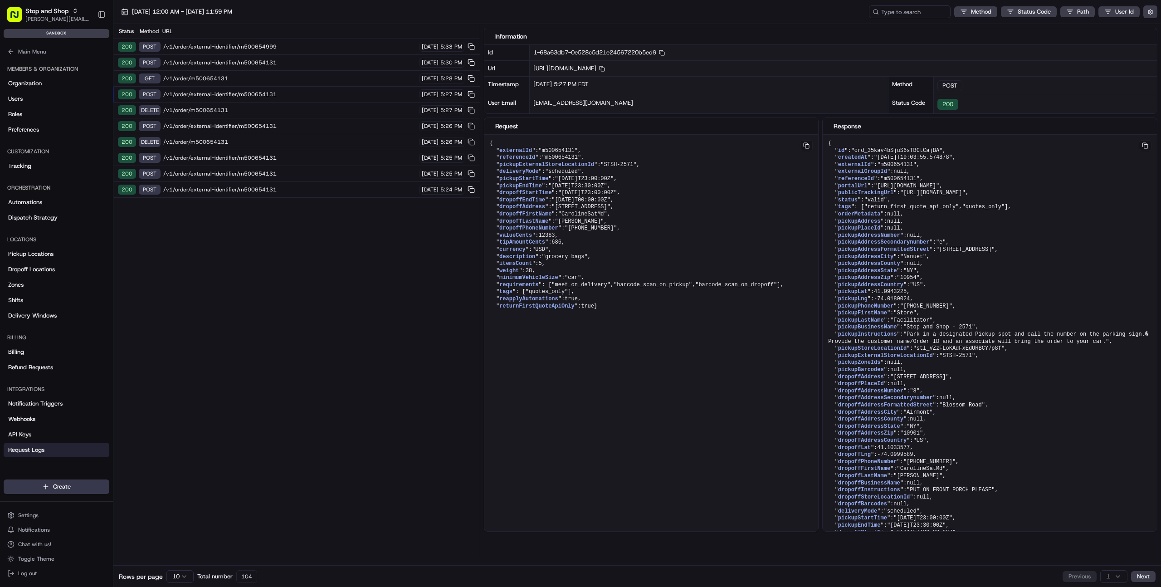
click at [184, 28] on div "URL" at bounding box center [319, 31] width 314 height 7
click at [241, 44] on span "/v1/order/external-identifier/m500654999" at bounding box center [290, 46] width 254 height 7
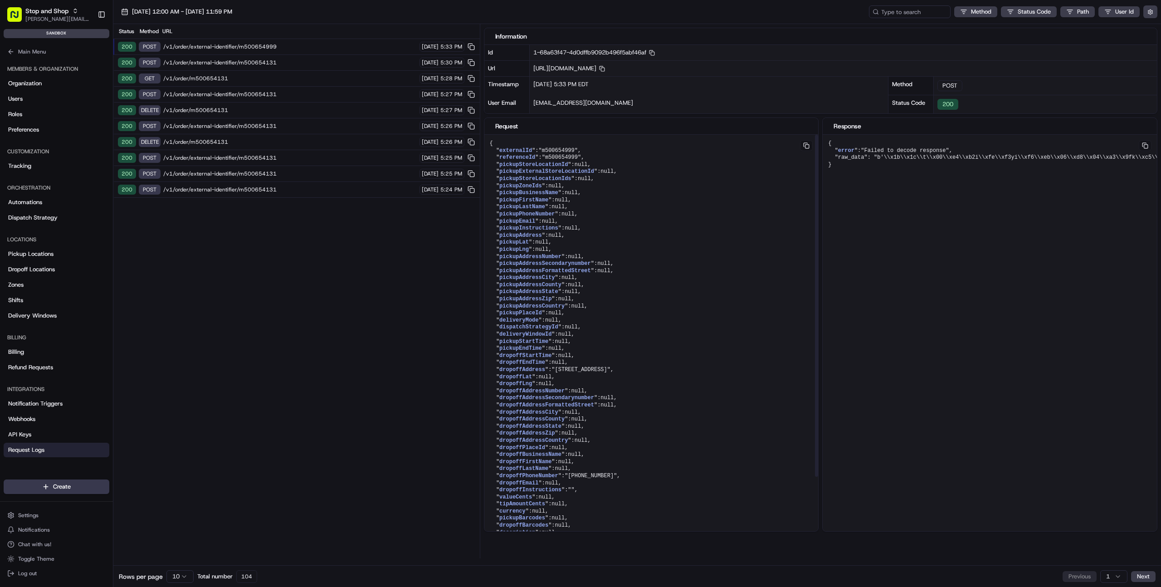
click at [563, 151] on span ""m500654999"" at bounding box center [558, 150] width 39 height 6
copy span "m500654999"
click at [247, 186] on span "/v1/order/external-identifier/m500654131" at bounding box center [290, 189] width 254 height 7
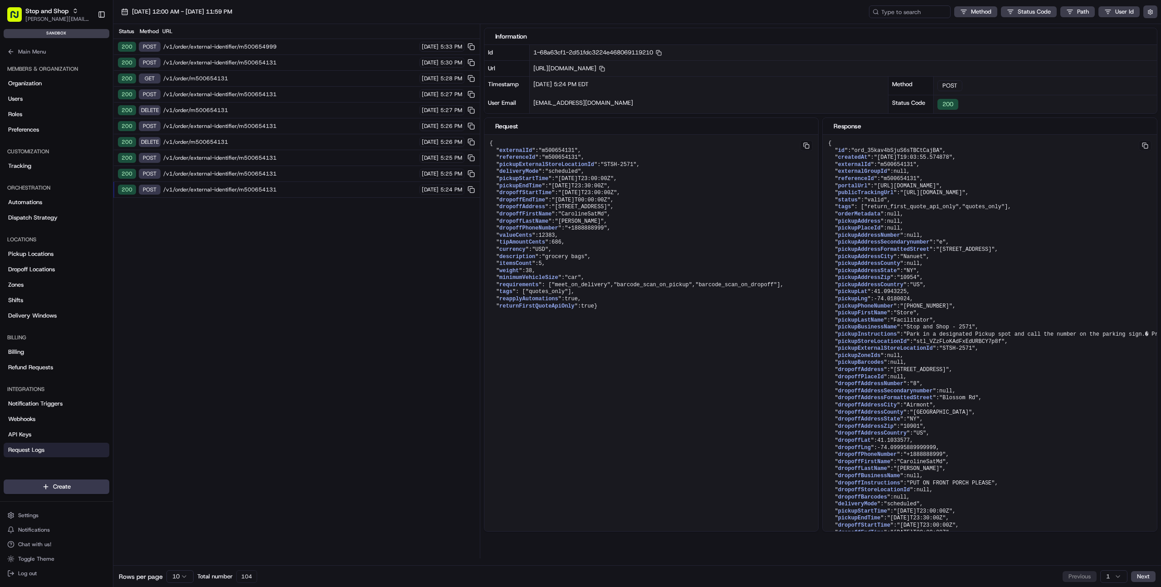
click at [239, 191] on span "/v1/order/external-identifier/m500654131" at bounding box center [290, 189] width 254 height 7
drag, startPoint x: 285, startPoint y: 216, endPoint x: 308, endPoint y: 209, distance: 24.2
click at [285, 216] on div "Status Method URL 200 POST /v1/order/external-identifier/m500654999 [DATE] 5:33…" at bounding box center [296, 291] width 367 height 534
click at [636, 163] on span ""m500654131"" at bounding box center [619, 164] width 36 height 6
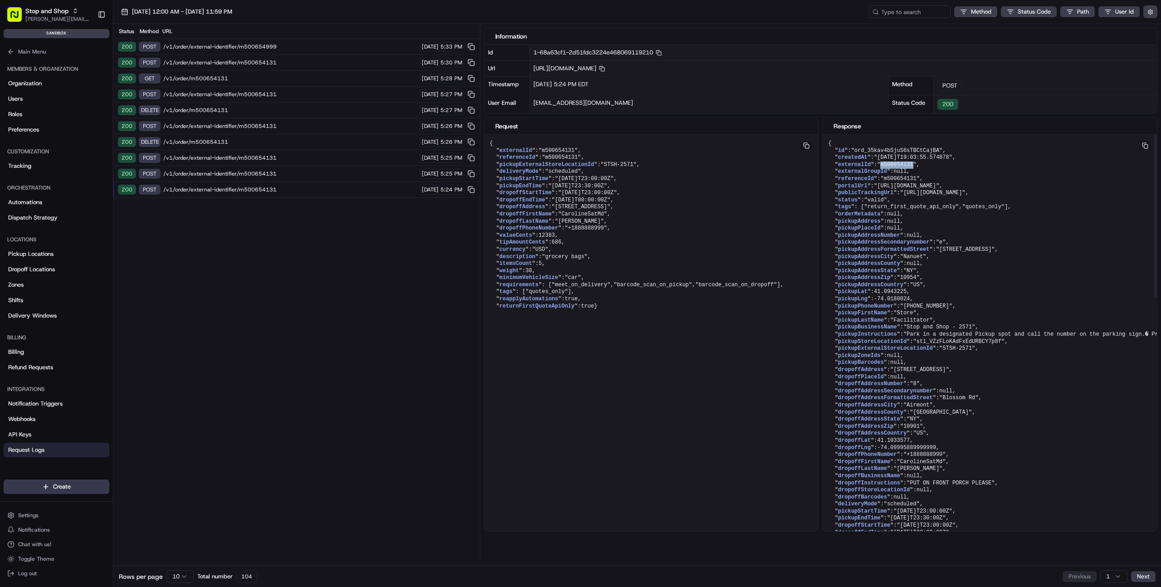
click at [636, 163] on span ""m500654131"" at bounding box center [619, 164] width 36 height 6
click at [819, 315] on pre "{ " id ": "ord_35kav4bSjuS6sTBCtCajBA" , " createdAt ": "[DATE]T19:03:55.574878…" at bounding box center [651, 225] width 334 height 181
click at [1140, 579] on button "Next" at bounding box center [1143, 576] width 24 height 11
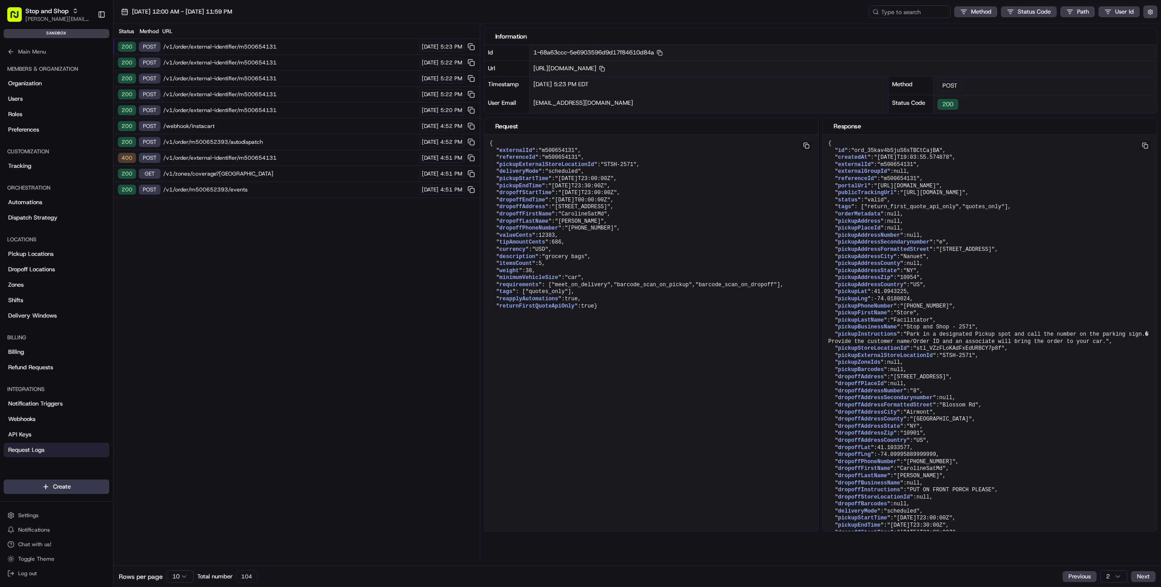
click at [218, 141] on span "/v1/order/m500652393/autodispatch" at bounding box center [290, 141] width 254 height 7
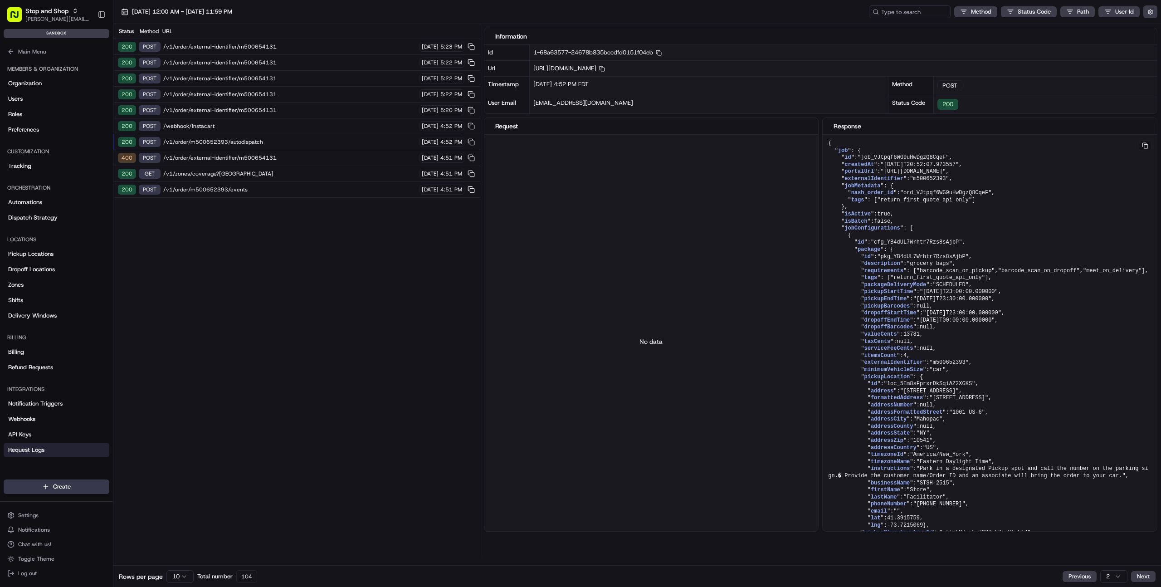
click at [264, 142] on span "/v1/order/m500652393/autodispatch" at bounding box center [290, 141] width 254 height 7
drag, startPoint x: 972, startPoint y: 382, endPoint x: 967, endPoint y: 389, distance: 8.4
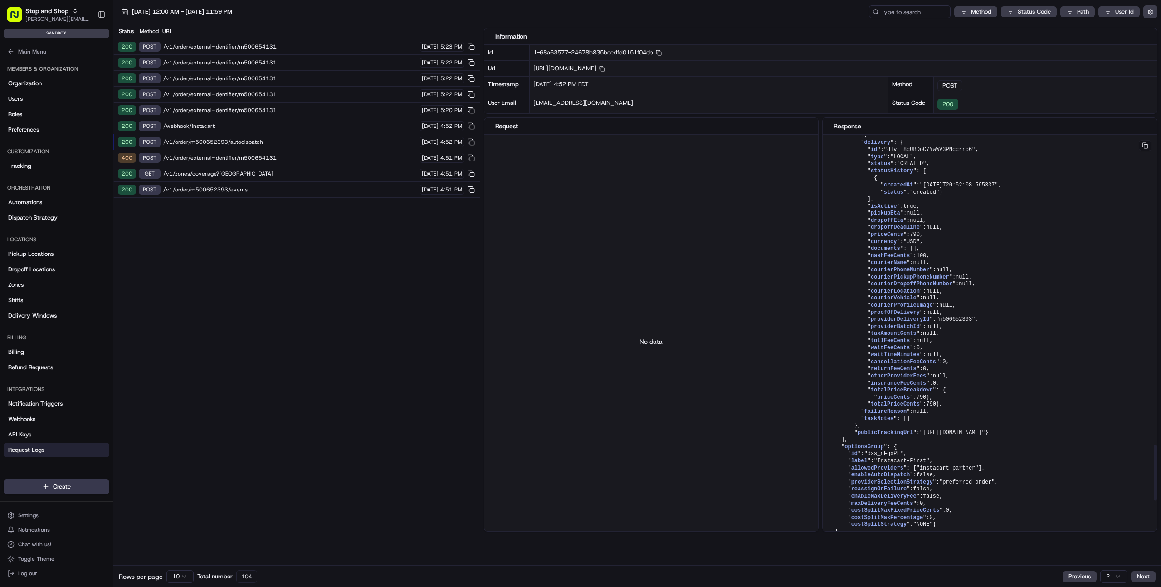
scroll to position [2654, 0]
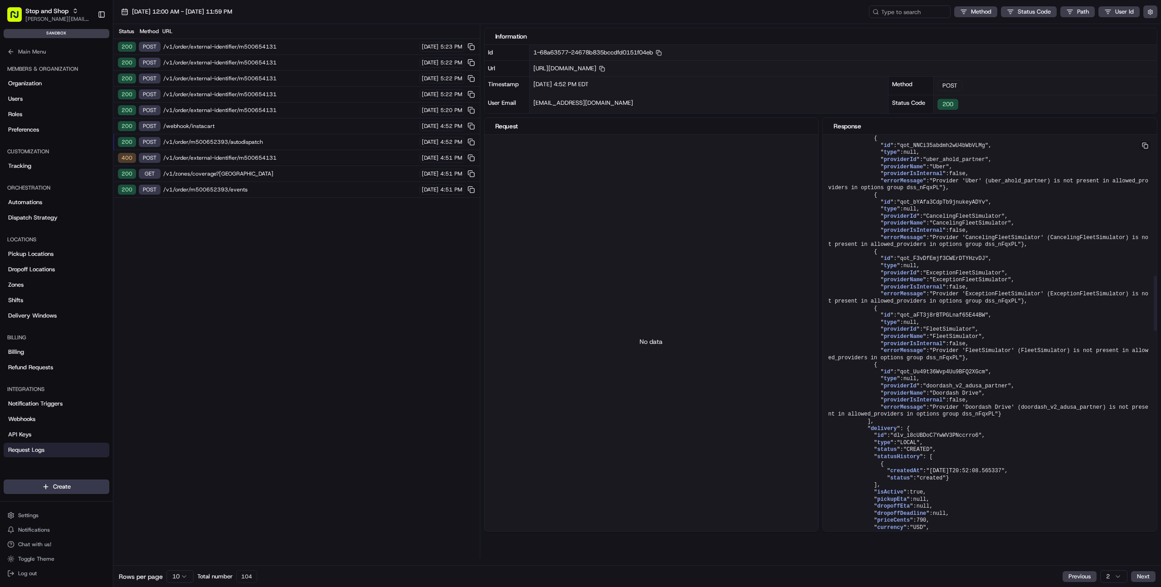
click at [977, 396] on pre "{ " job ": { " id ": "job_VJtpqf6WG9uHwDgzQ8CqeF" , " createdAt ": "[DATE]T20:5…" at bounding box center [990, 460] width 334 height 2741
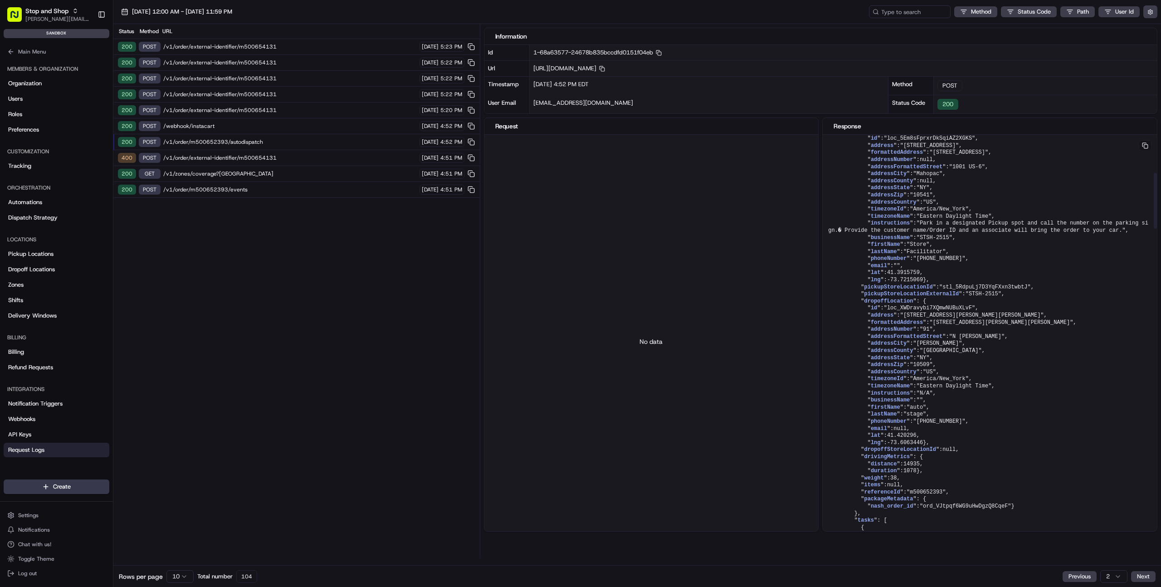
scroll to position [187, 0]
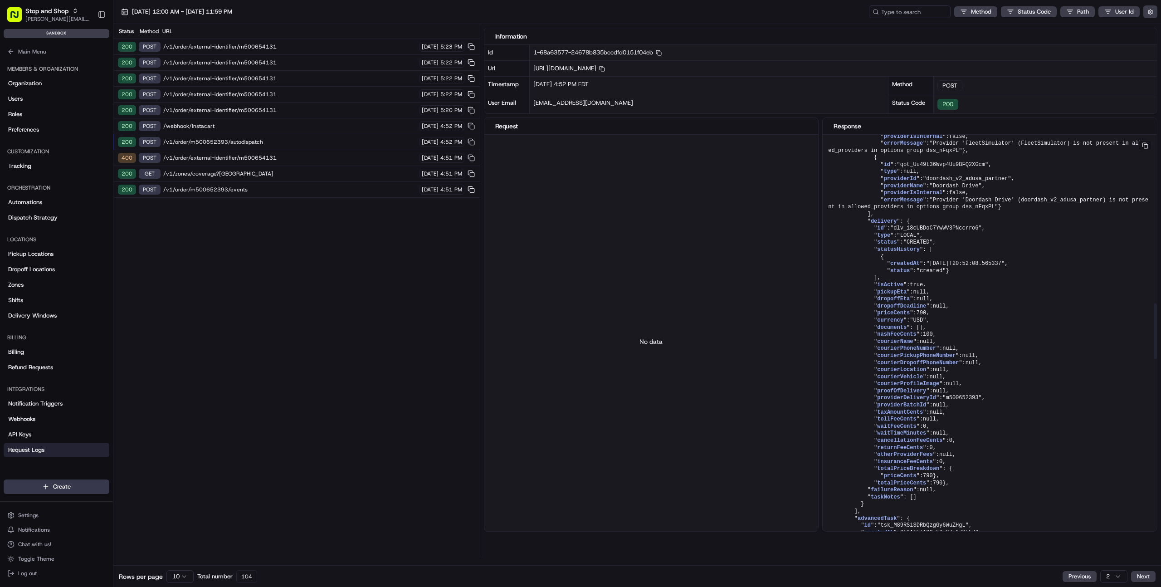
click at [927, 381] on pre "{ " job ": { " id ": "job_VJtpqf6WG9uHwDgzQ8CqeF" , " createdAt ": "[DATE]T20:5…" at bounding box center [990, 253] width 334 height 2741
click at [234, 46] on span "/v1/order/external-identifier/m500654131" at bounding box center [290, 46] width 254 height 7
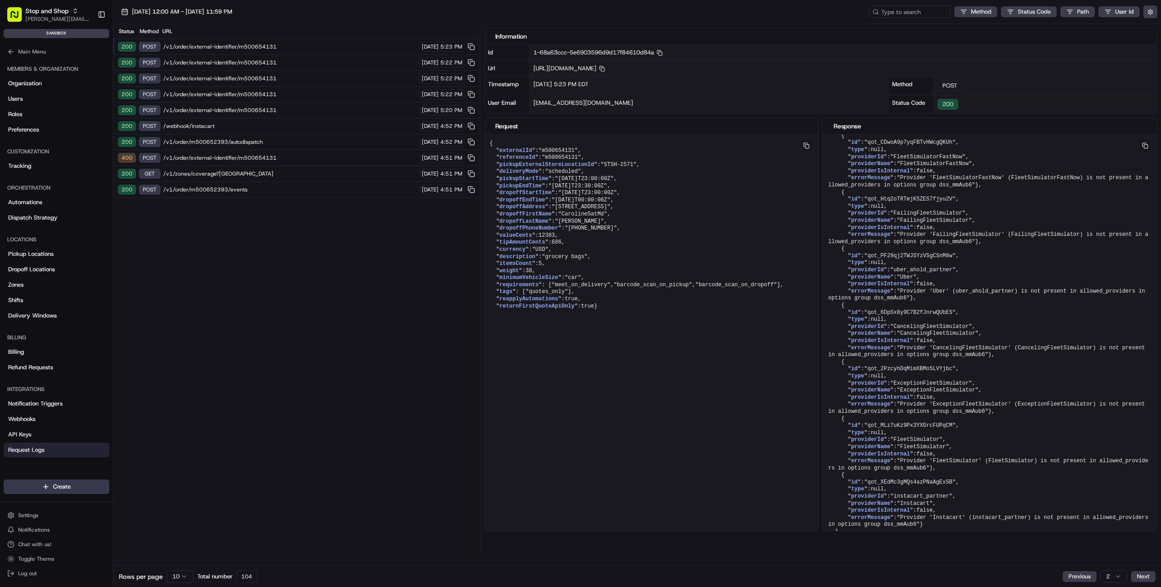
scroll to position [836, 0]
click at [567, 150] on span ""m500654131"" at bounding box center [558, 150] width 39 height 6
click at [566, 150] on span ""m500654131"" at bounding box center [558, 150] width 39 height 6
click at [567, 149] on span ""m500654131"" at bounding box center [558, 150] width 39 height 6
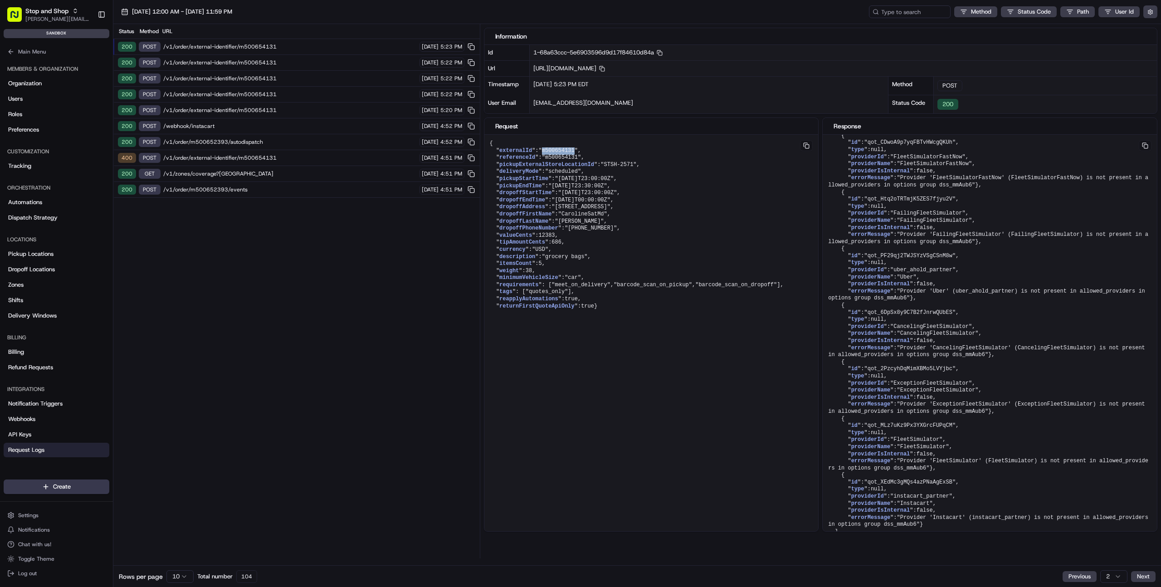
copy span "m500654131"
